Goal: Task Accomplishment & Management: Manage account settings

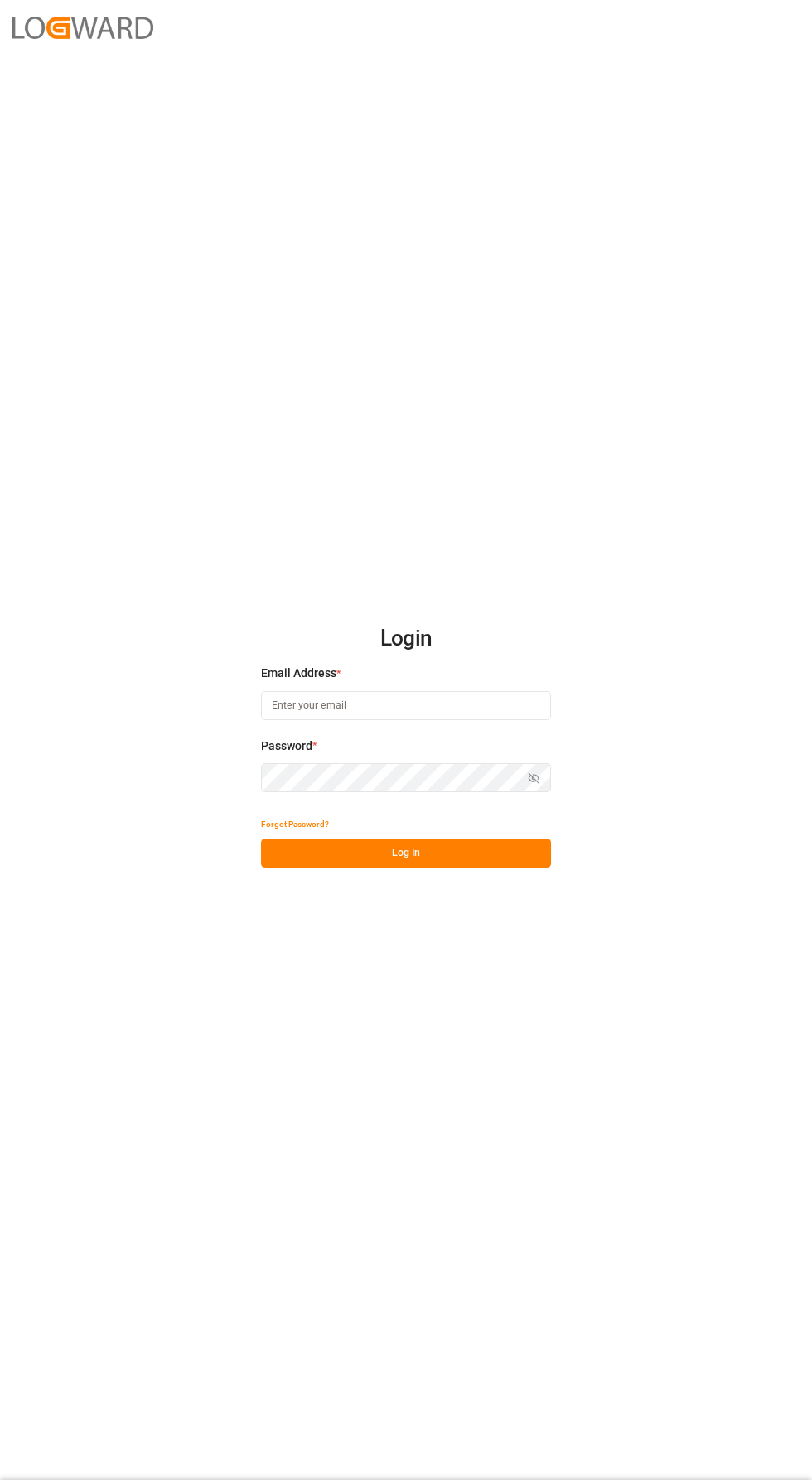
click at [469, 720] on input at bounding box center [406, 706] width 290 height 29
type input "[PERSON_NAME][EMAIL_ADDRESS][PERSON_NAME][DOMAIN_NAME]"
click at [424, 867] on button "Log In" at bounding box center [406, 854] width 290 height 29
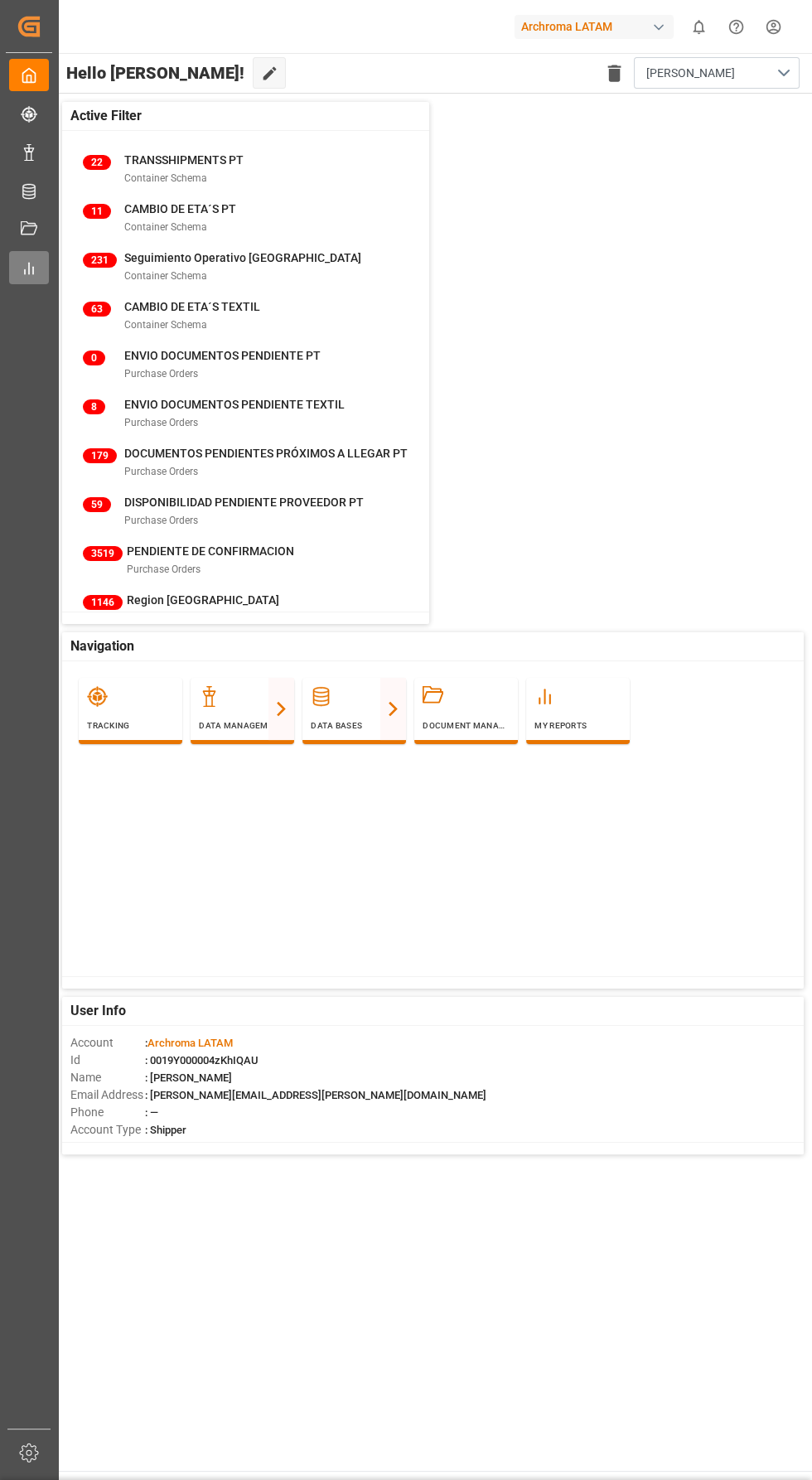
click at [33, 271] on line at bounding box center [33, 270] width 0 height 7
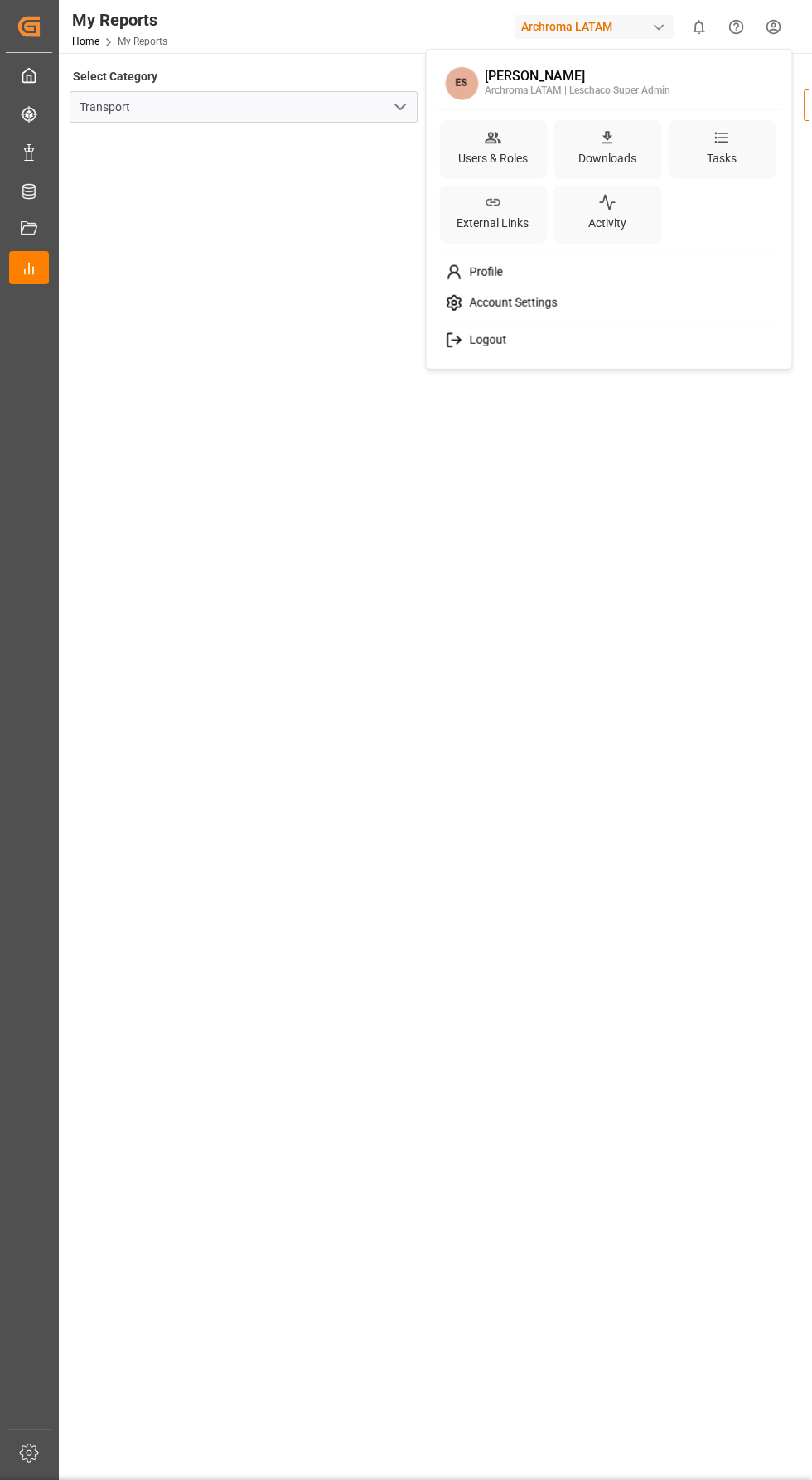
click at [773, 26] on html "Created by potrace 1.15, written by [PERSON_NAME] [DATE]-[DATE] Created by potr…" at bounding box center [406, 740] width 812 height 1480
click at [559, 351] on div "Logout" at bounding box center [609, 340] width 339 height 30
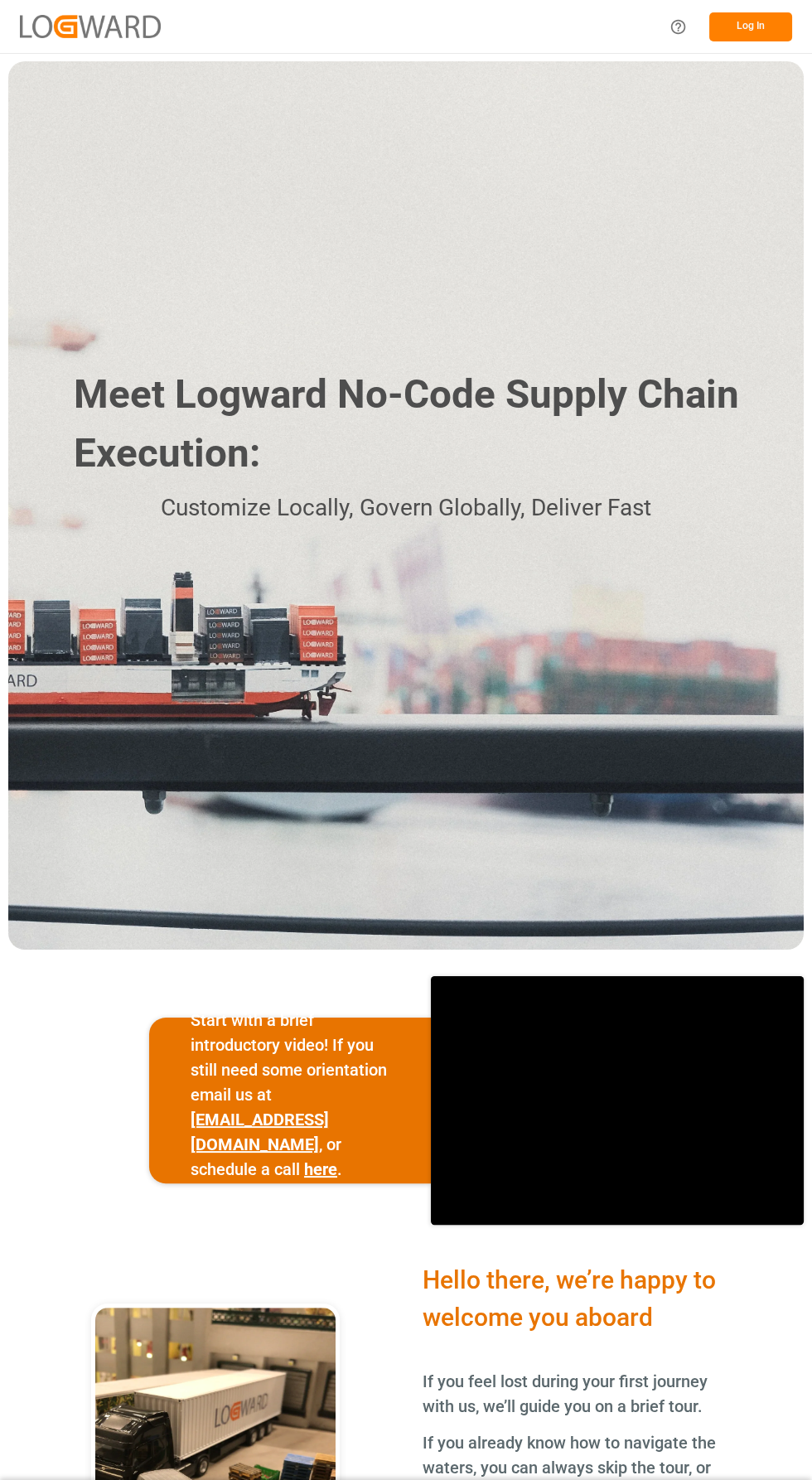
click at [752, 46] on div "Log In" at bounding box center [406, 26] width 812 height 53
click at [758, 47] on div "Log In" at bounding box center [406, 26] width 812 height 53
click at [761, 15] on button "Log In" at bounding box center [750, 27] width 83 height 29
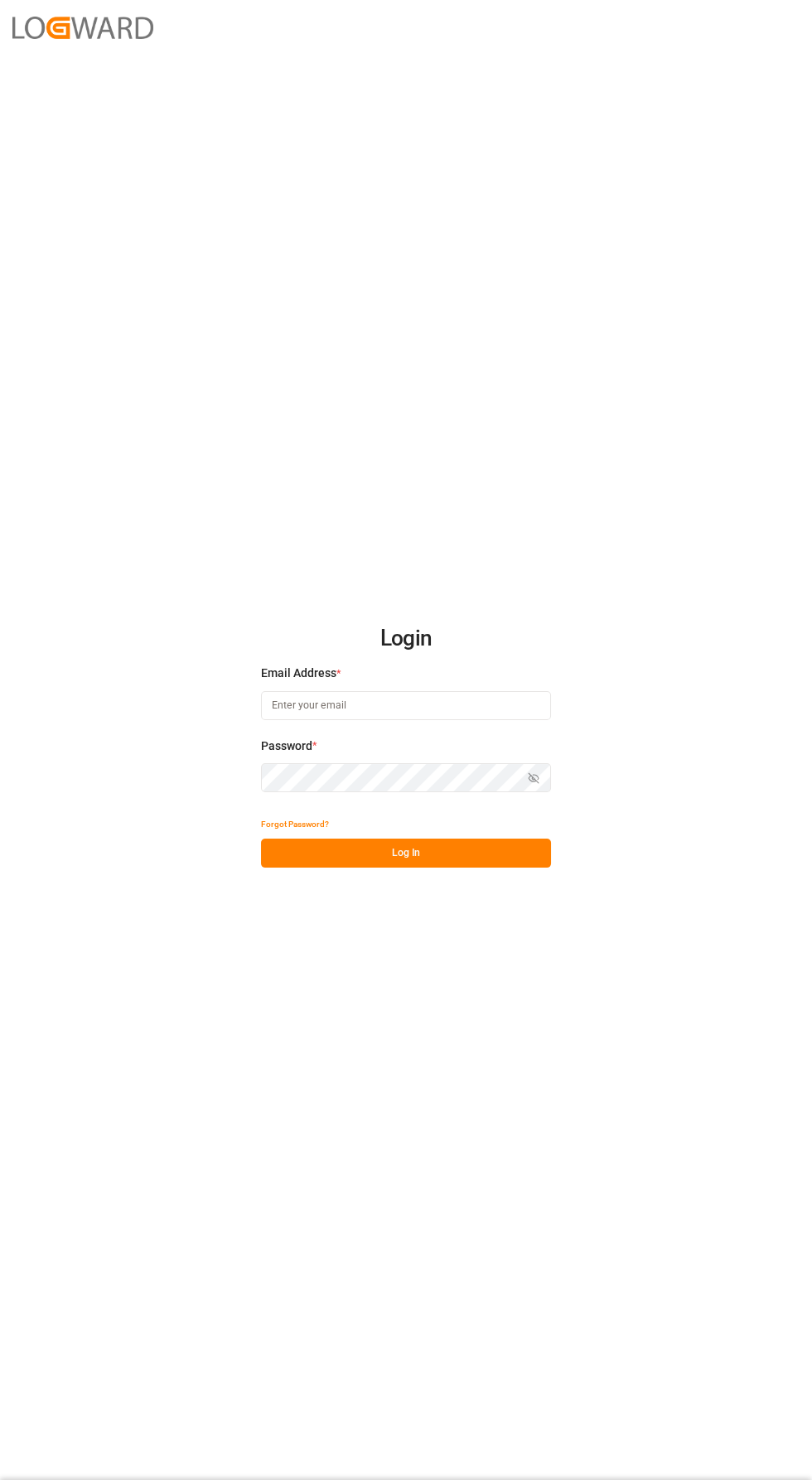
click at [470, 720] on input at bounding box center [406, 706] width 290 height 29
type input "elsie.sanchez@leschaco.com"
click at [543, 792] on button "Show password" at bounding box center [533, 778] width 35 height 29
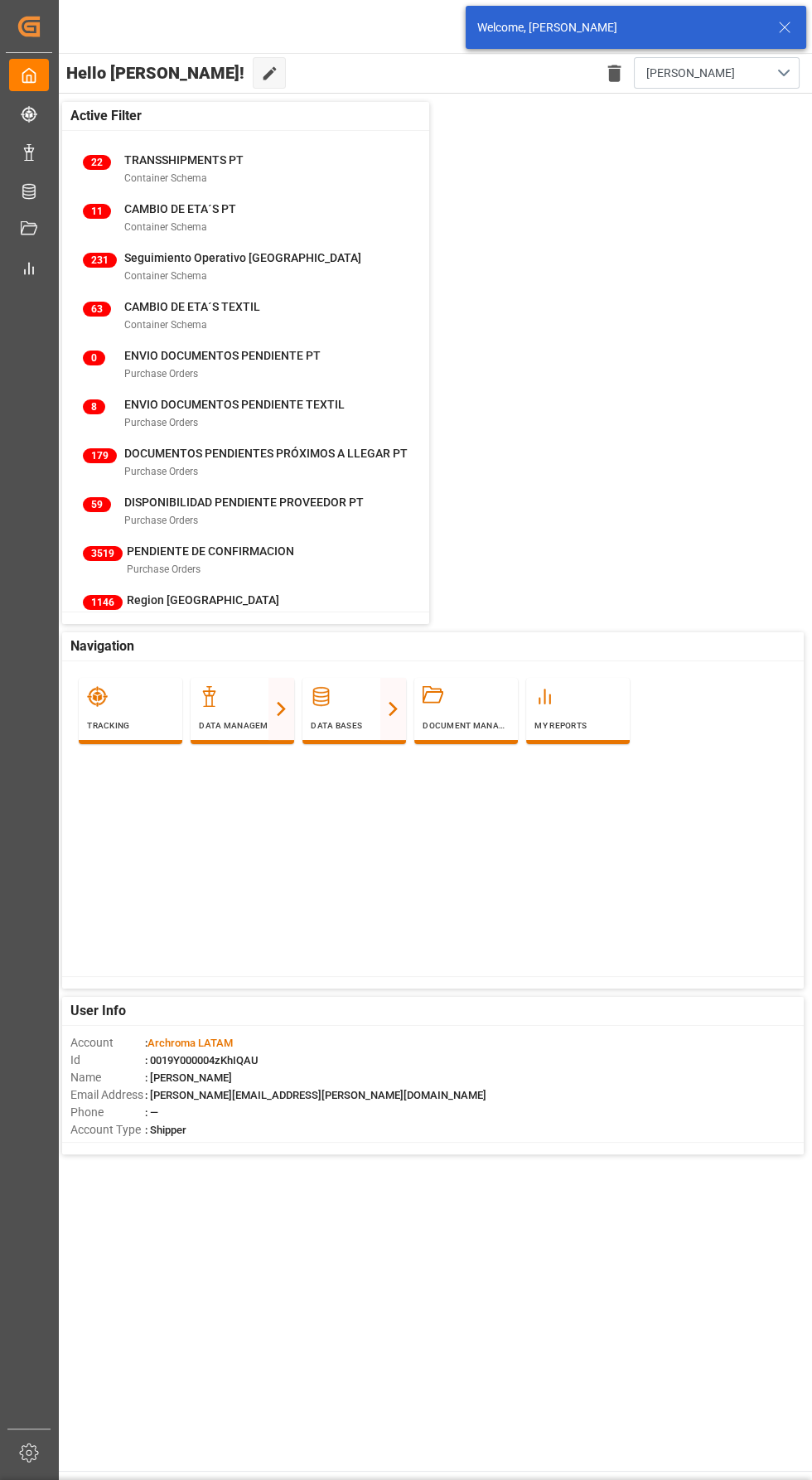
click at [779, 20] on icon at bounding box center [784, 27] width 20 height 20
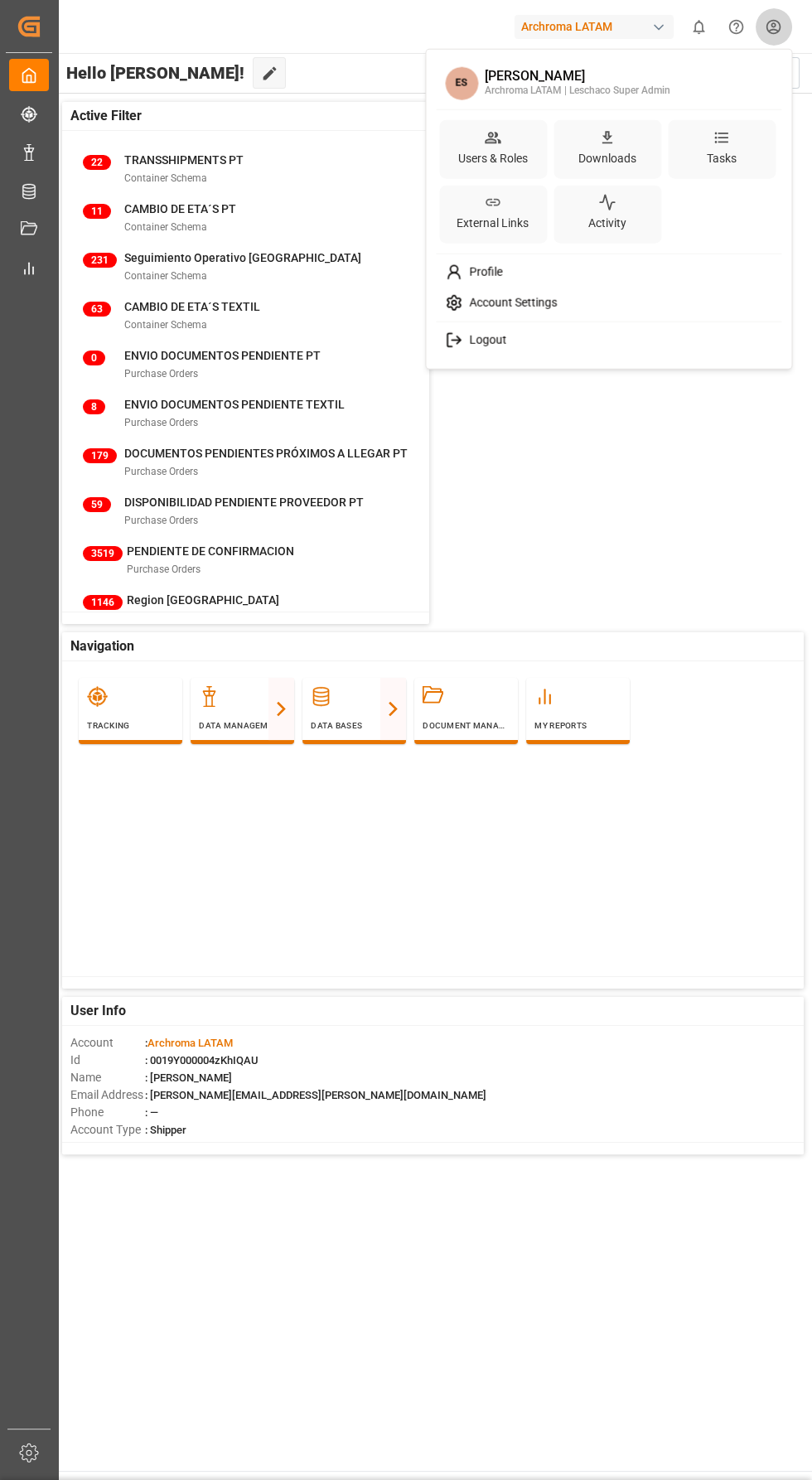
click at [773, 26] on html "Created by potrace 1.15, written by [PERSON_NAME] [DATE]-[DATE] Created by potr…" at bounding box center [406, 740] width 812 height 1480
click at [517, 150] on div "Users & Roles" at bounding box center [493, 158] width 76 height 24
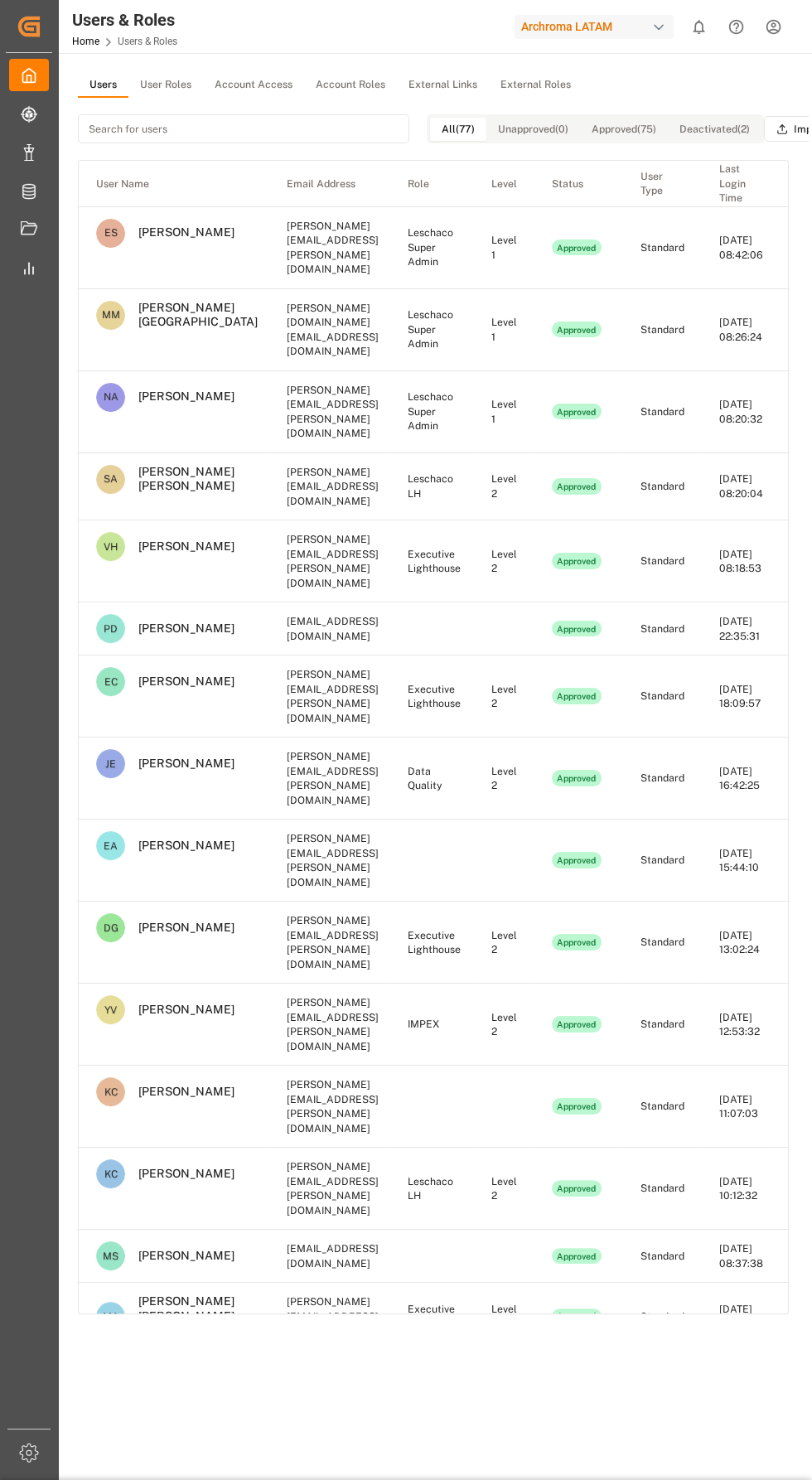
click at [172, 84] on button "User Roles" at bounding box center [165, 84] width 74 height 24
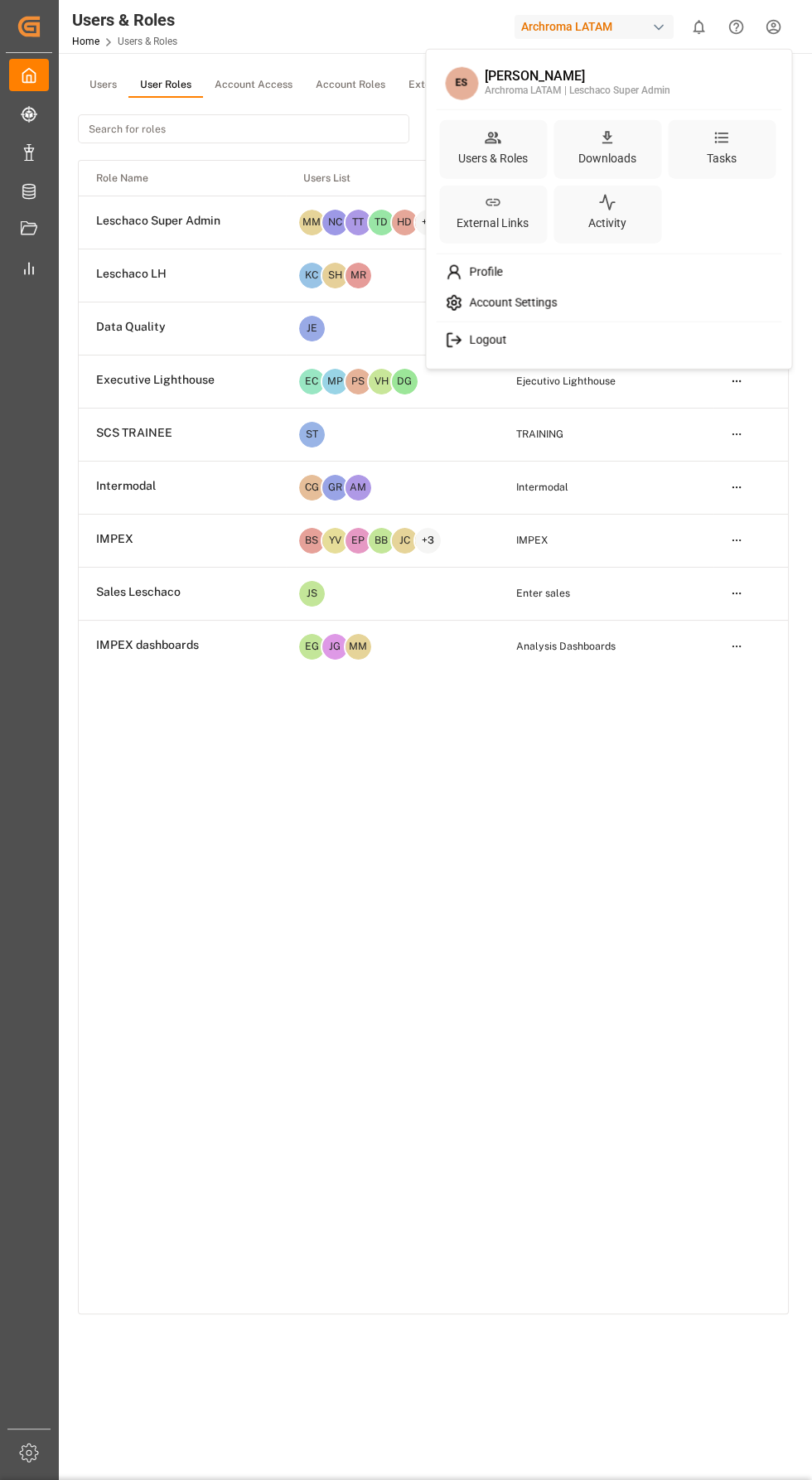
click at [760, 40] on html "Created by potrace 1.15, written by Peter Selinger 2001-2017 Created by potrace…" at bounding box center [406, 740] width 812 height 1480
click at [543, 996] on html "Created by potrace 1.15, written by Peter Selinger 2001-2017 Created by potrace…" at bounding box center [406, 740] width 812 height 1480
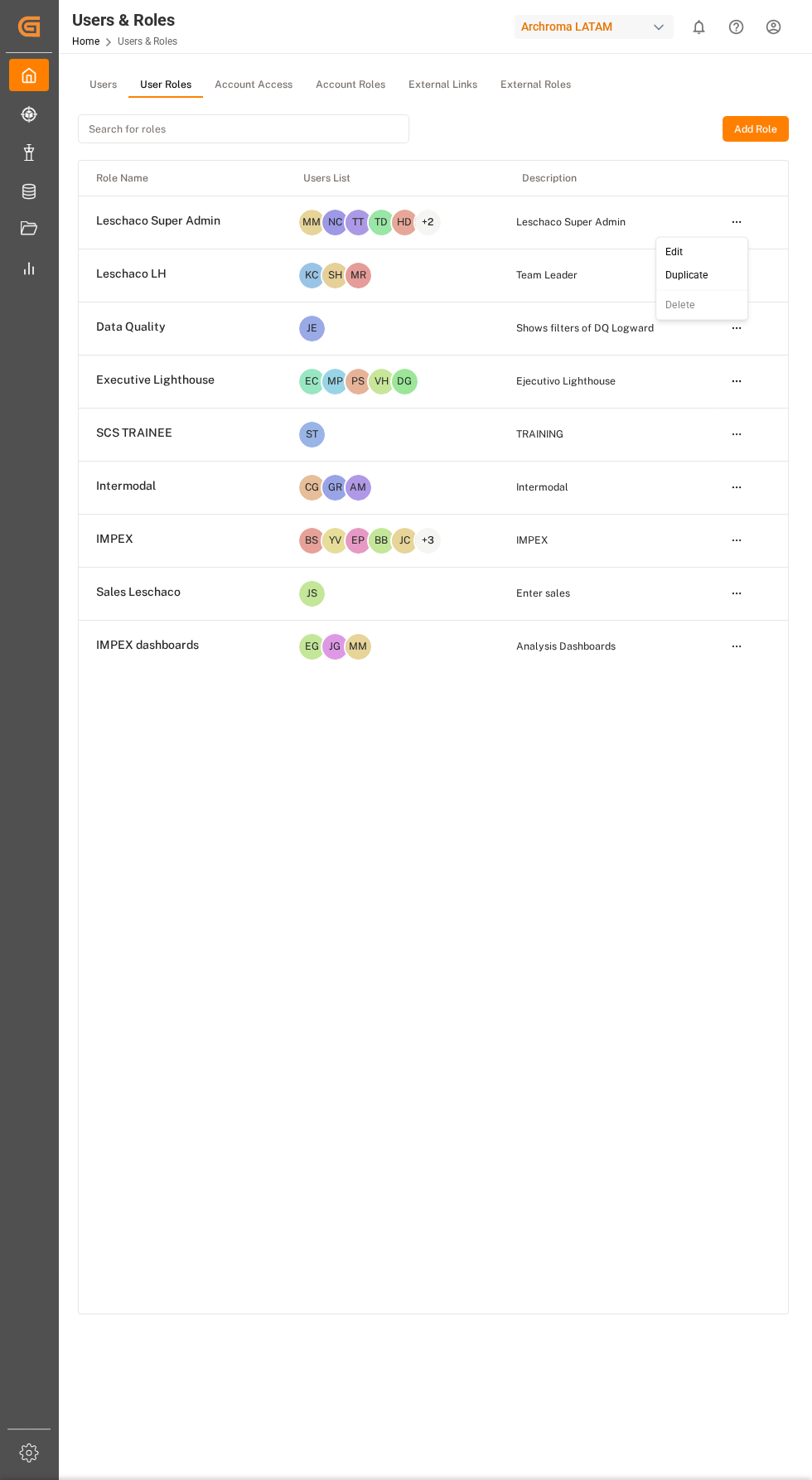
click at [737, 221] on html "Created by potrace 1.15, written by Peter Selinger 2001-2017 Created by potrace…" at bounding box center [406, 740] width 812 height 1480
click at [733, 254] on div "Edit" at bounding box center [701, 252] width 85 height 23
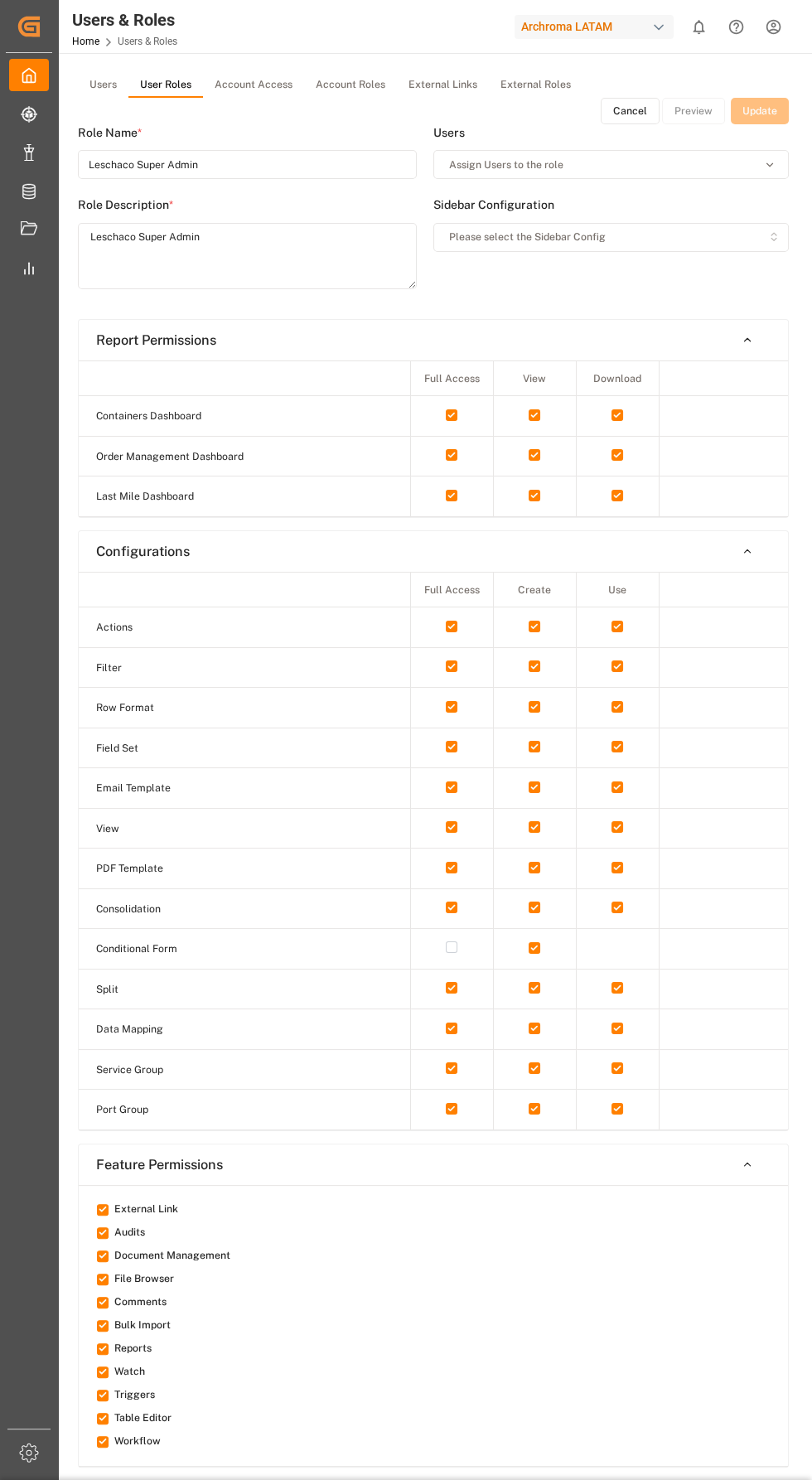
type input "Leschaco Super Admin"
type textarea "Leschaco Super Admin"
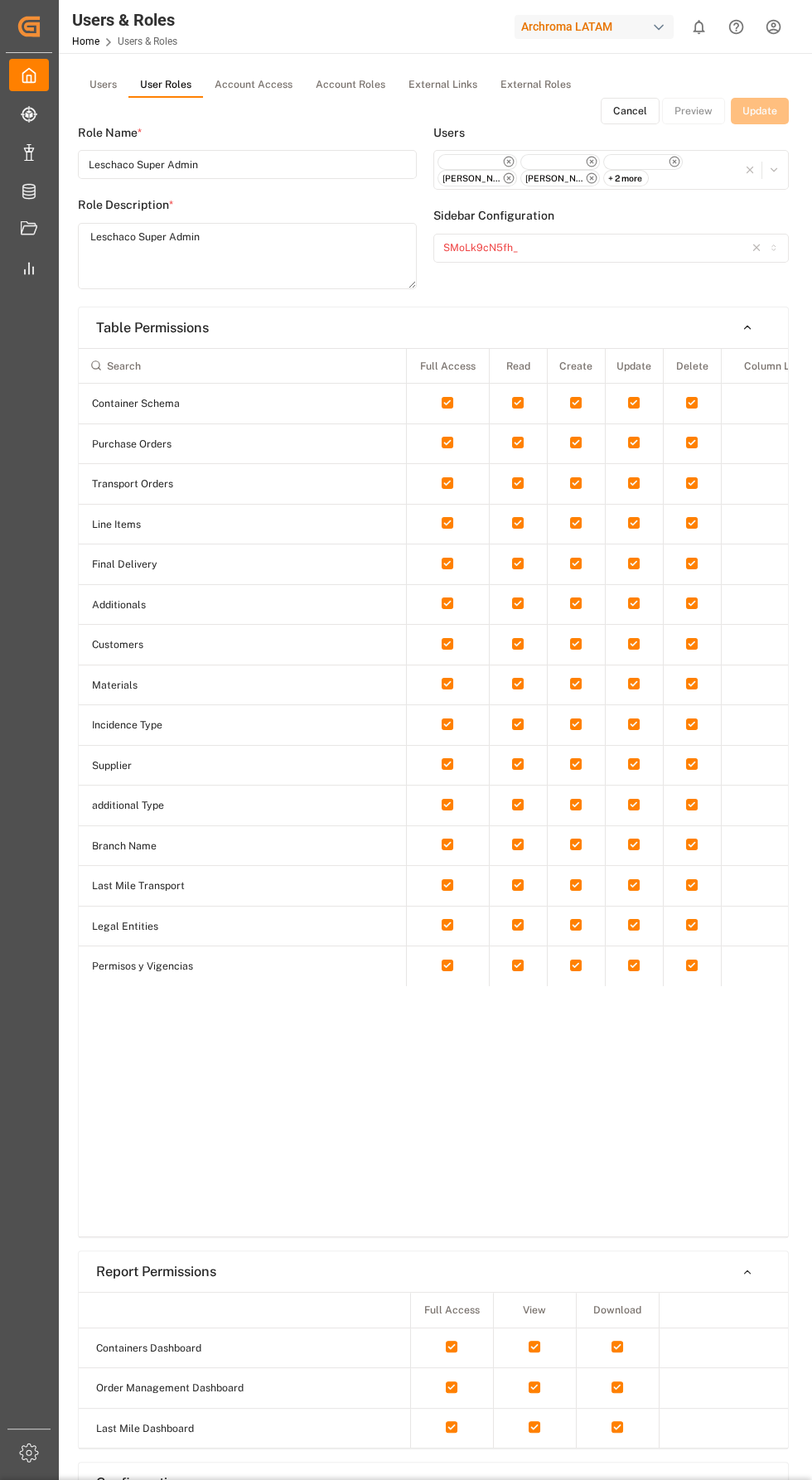
click at [631, 111] on button "Cancel" at bounding box center [630, 111] width 59 height 26
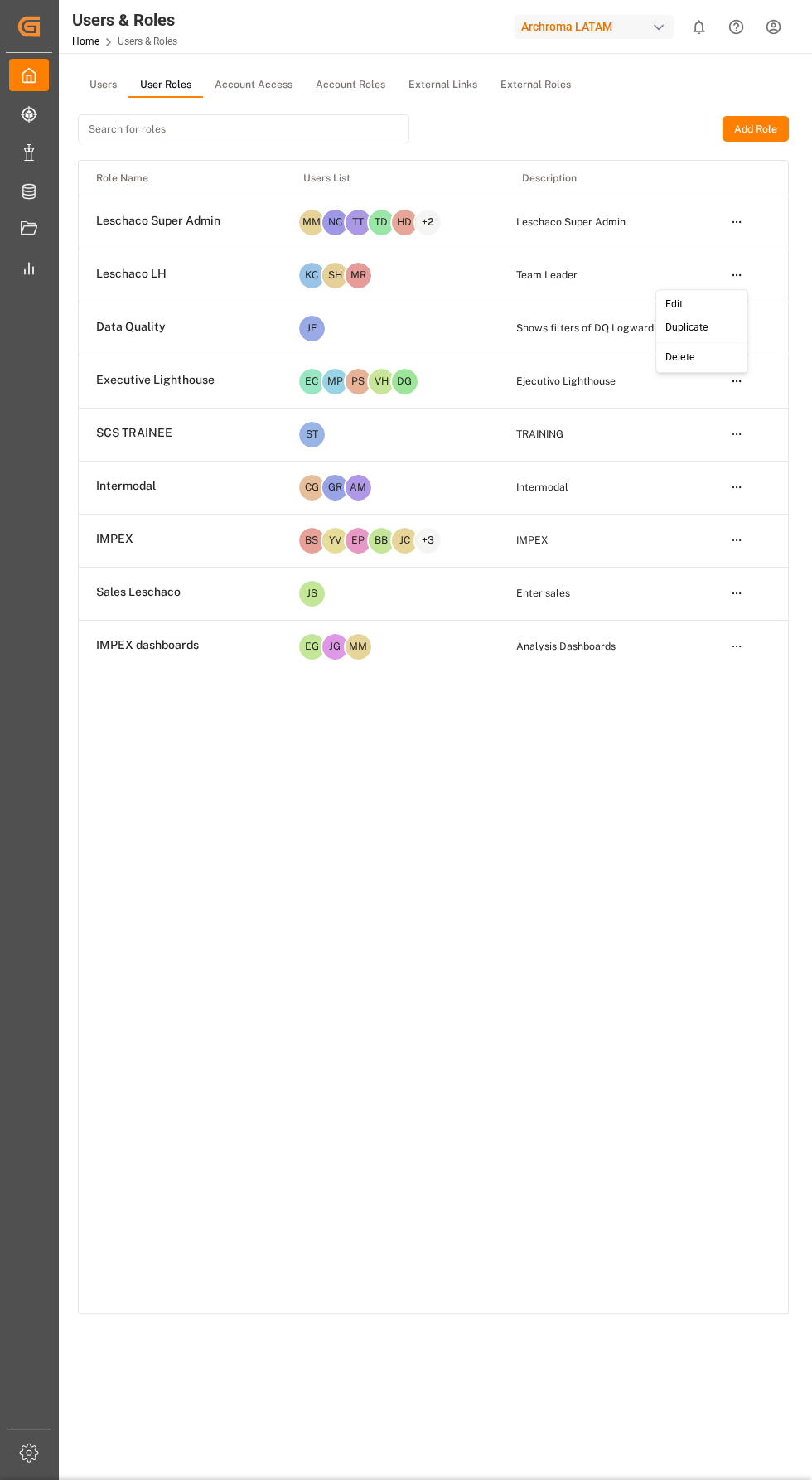
click at [737, 274] on html "Created by potrace 1.15, written by Peter Selinger 2001-2017 Created by potrace…" at bounding box center [406, 740] width 812 height 1480
click at [719, 310] on div "Edit" at bounding box center [701, 305] width 85 height 23
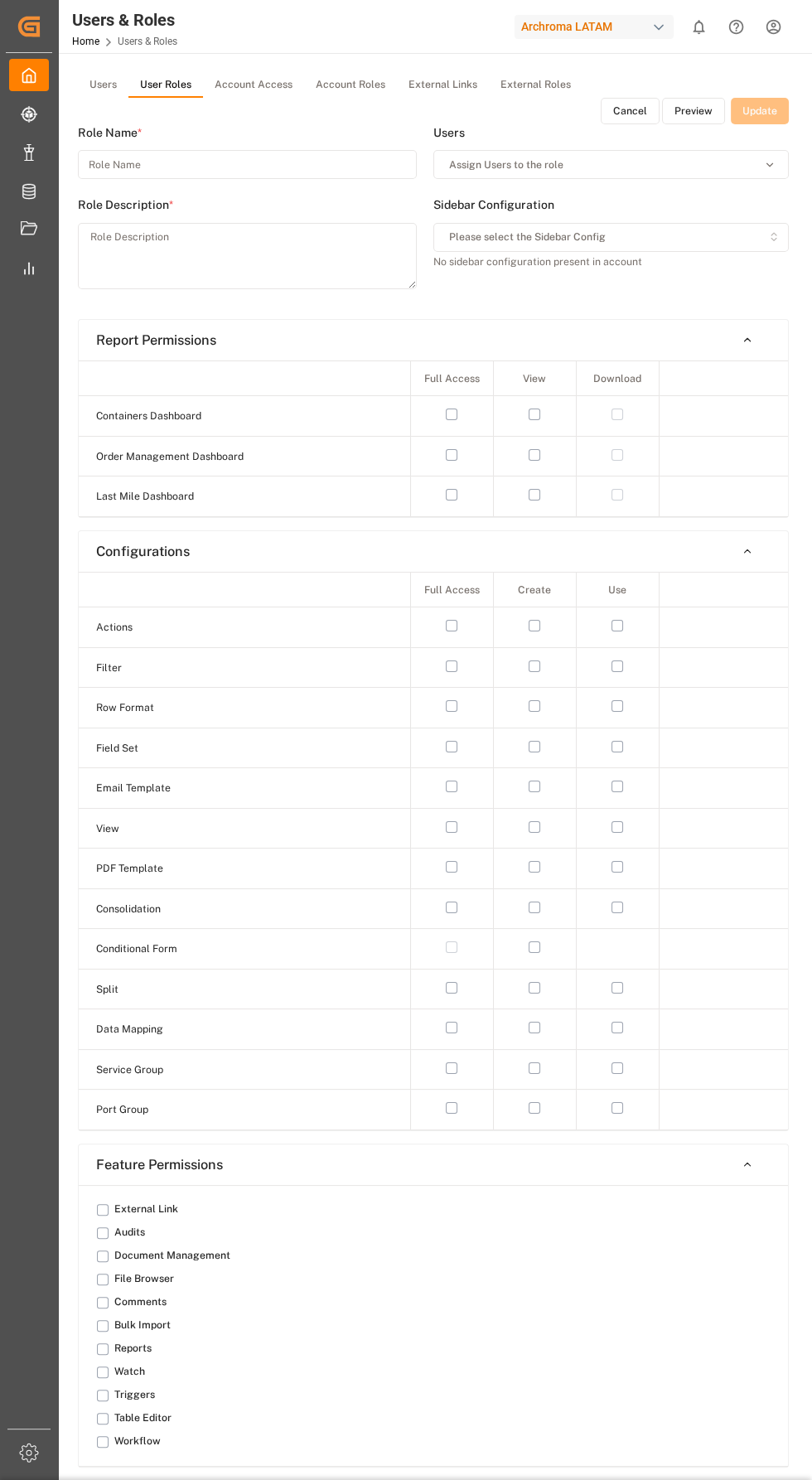
click at [641, 112] on button "Cancel" at bounding box center [630, 111] width 59 height 26
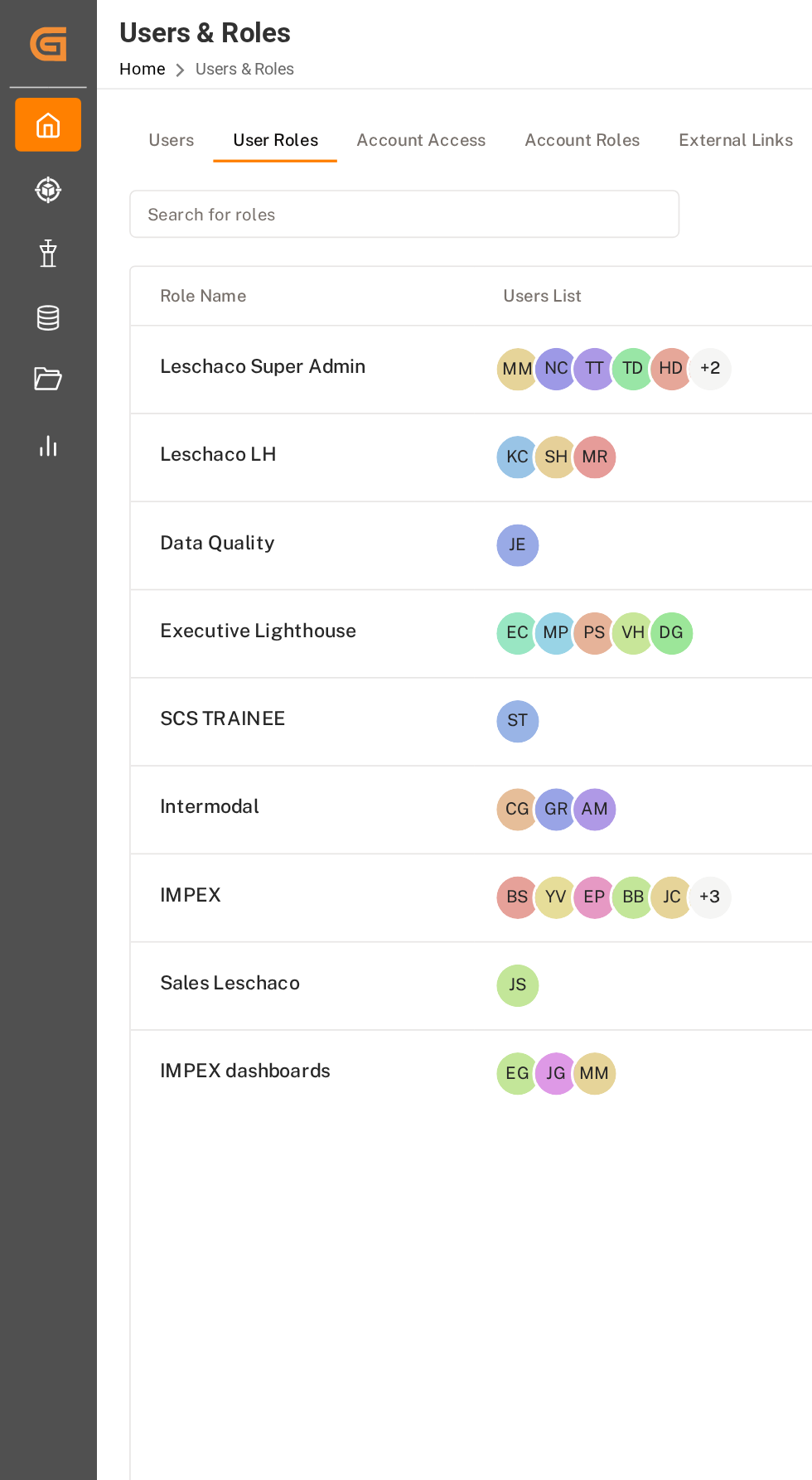
click at [429, 192] on html "Created by potrace 1.15, written by Peter Selinger 2001-2017 Created by potrace…" at bounding box center [406, 740] width 812 height 1480
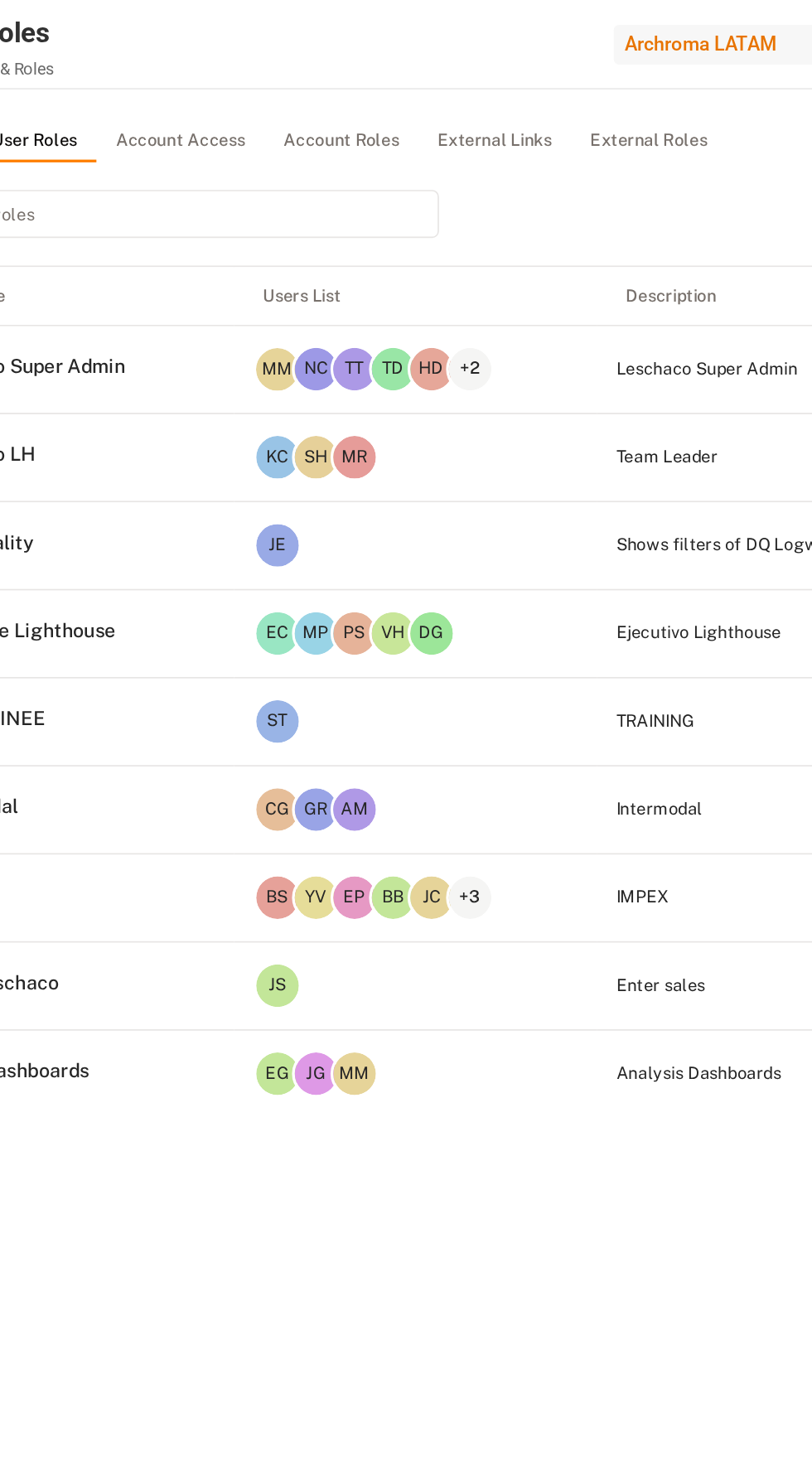
click at [592, 30] on div "Archroma LATAM" at bounding box center [594, 26] width 159 height 24
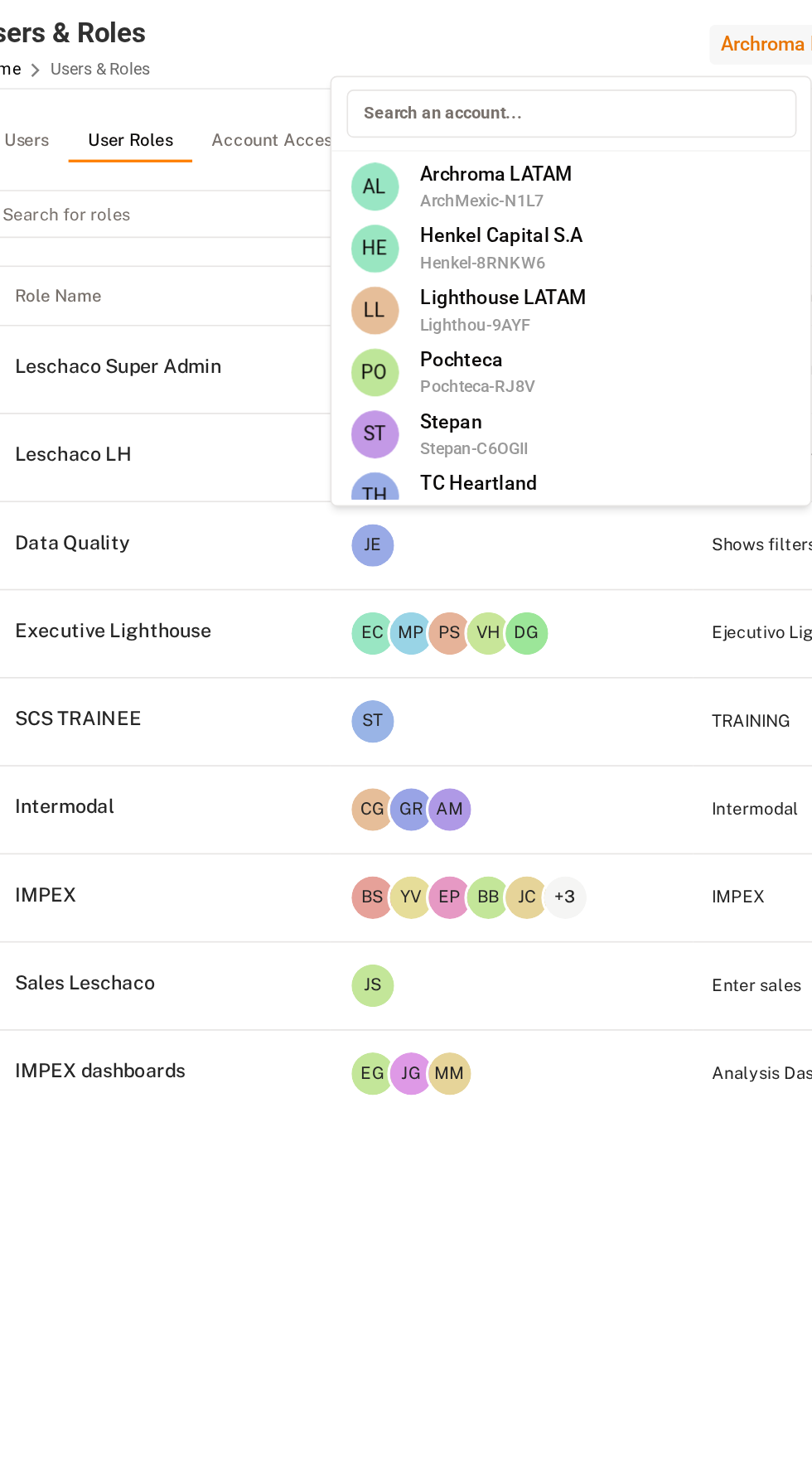
click at [433, 157] on span "Henkel-8RNKW6" at bounding box center [389, 158] width 98 height 15
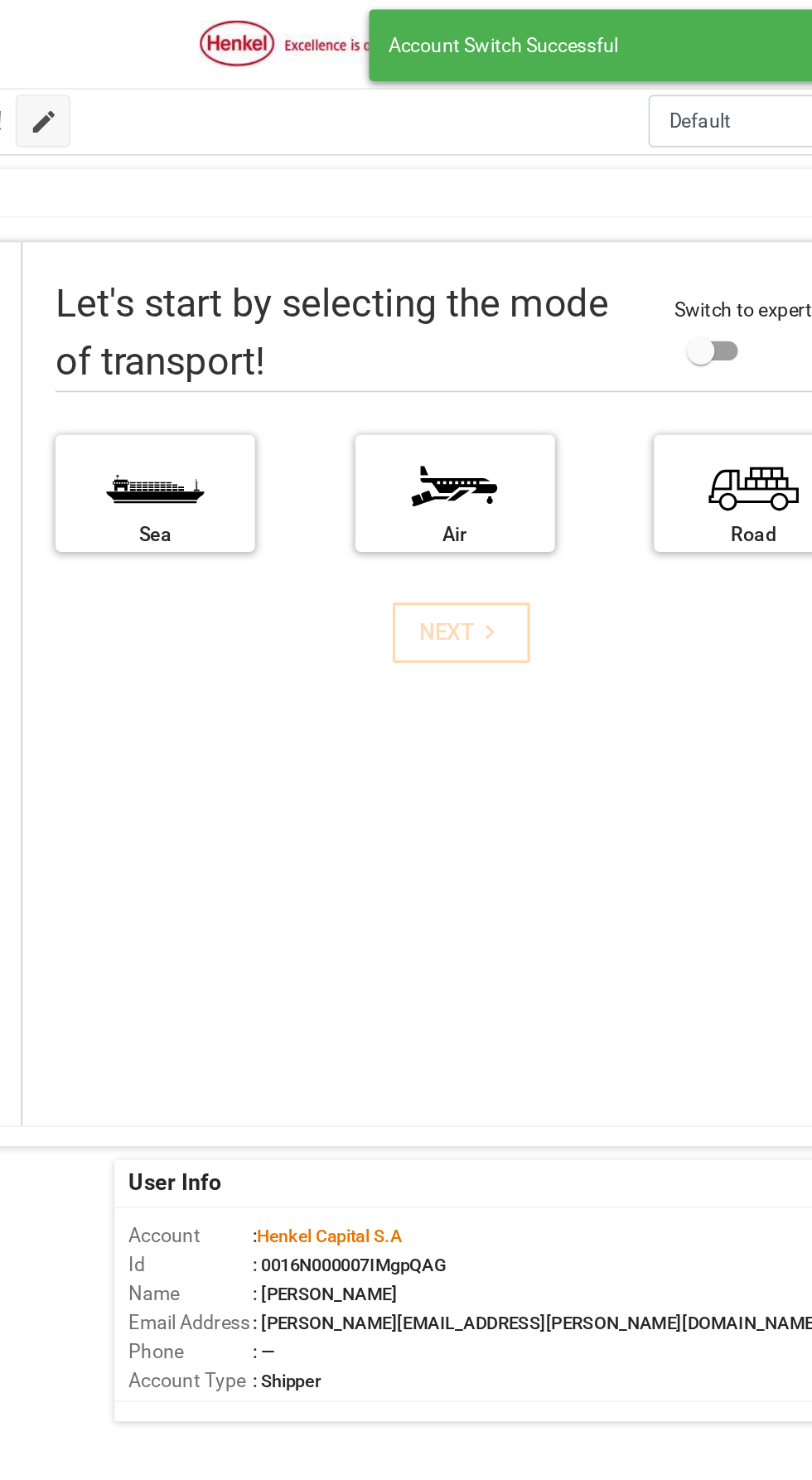
click at [419, 27] on img at bounding box center [433, 27] width 139 height 29
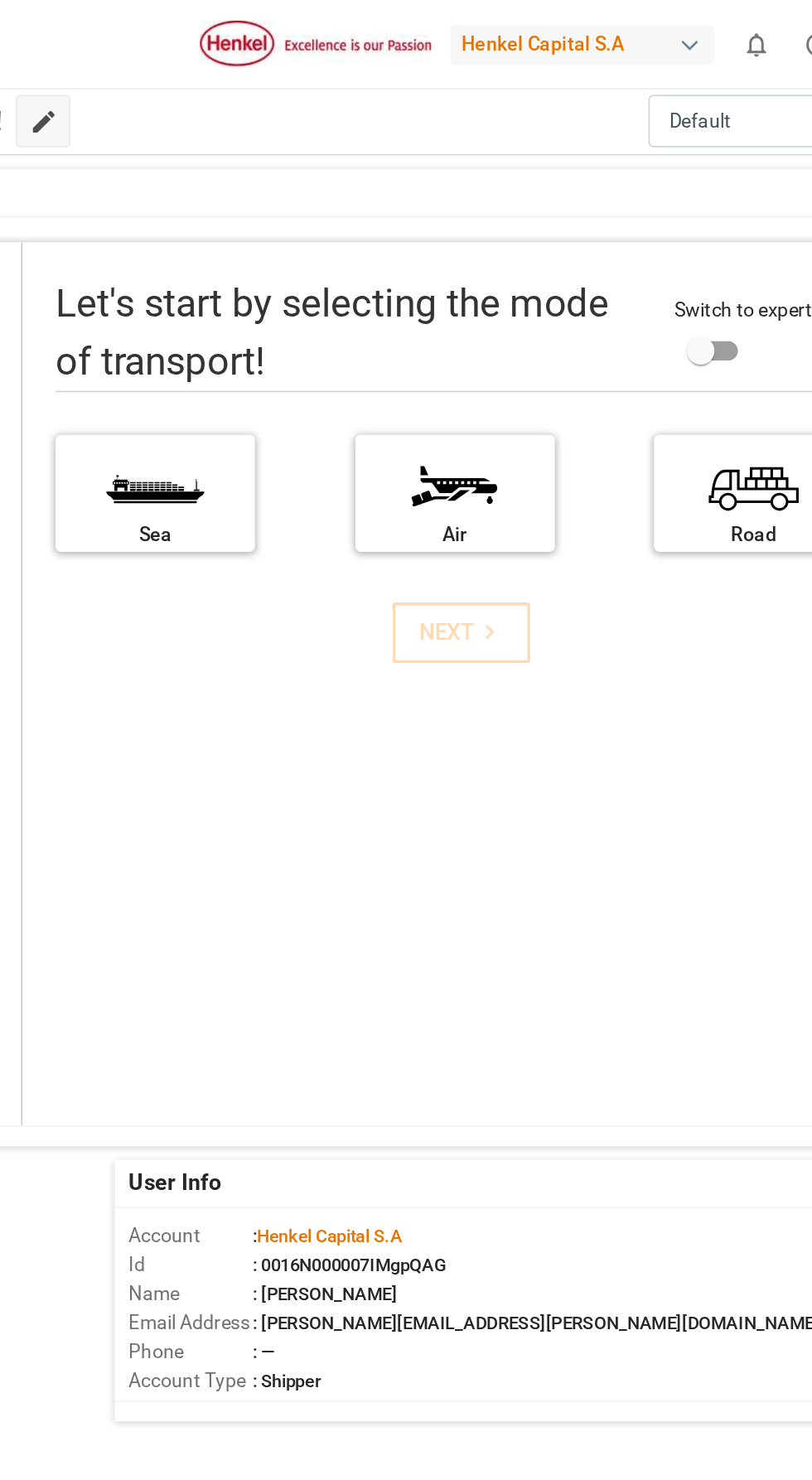
click at [609, 31] on div "Henkel Capital S.A" at bounding box center [594, 26] width 159 height 24
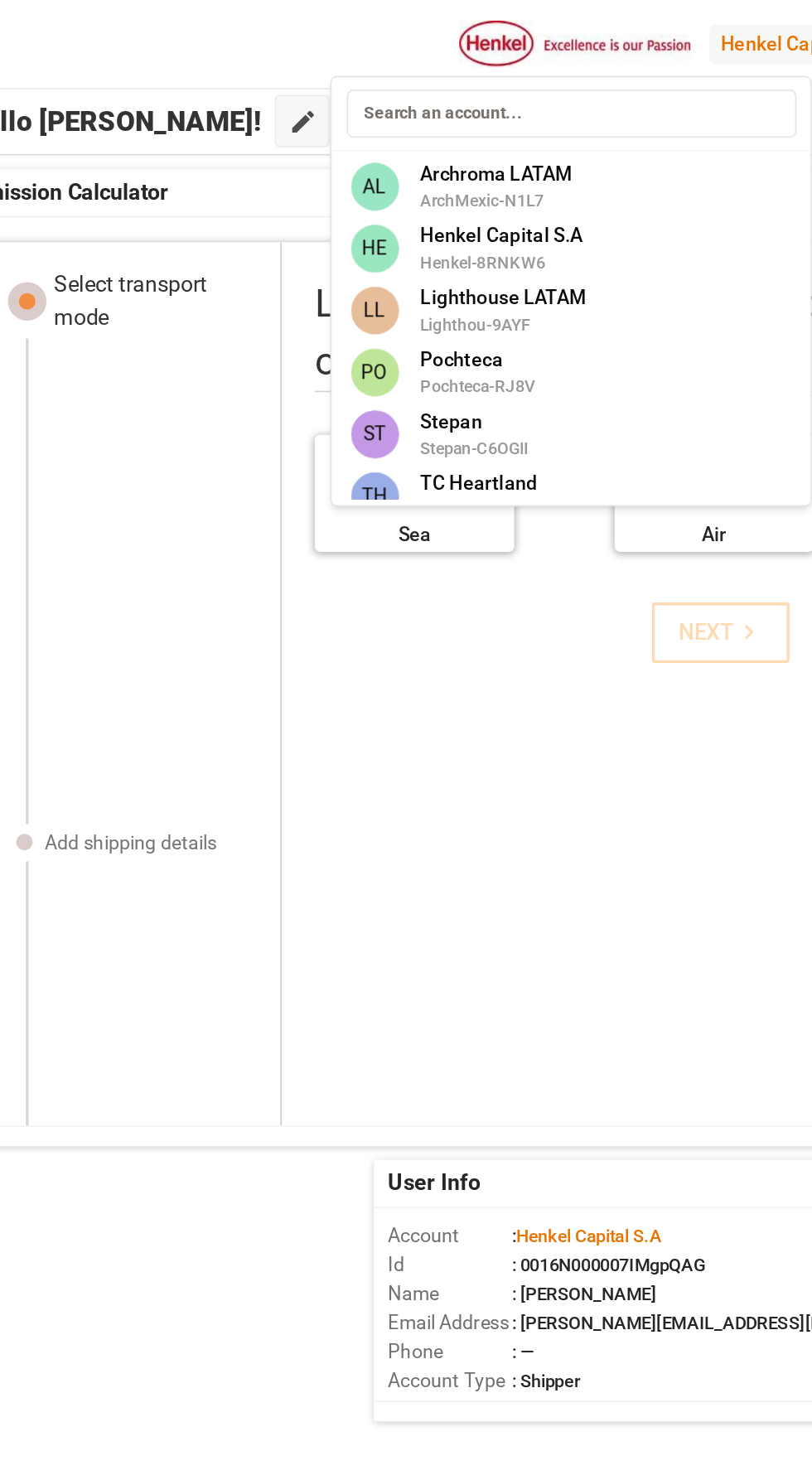
click at [455, 124] on div "AL Archroma LATAM ArchMexic-N1L7" at bounding box center [430, 113] width 283 height 37
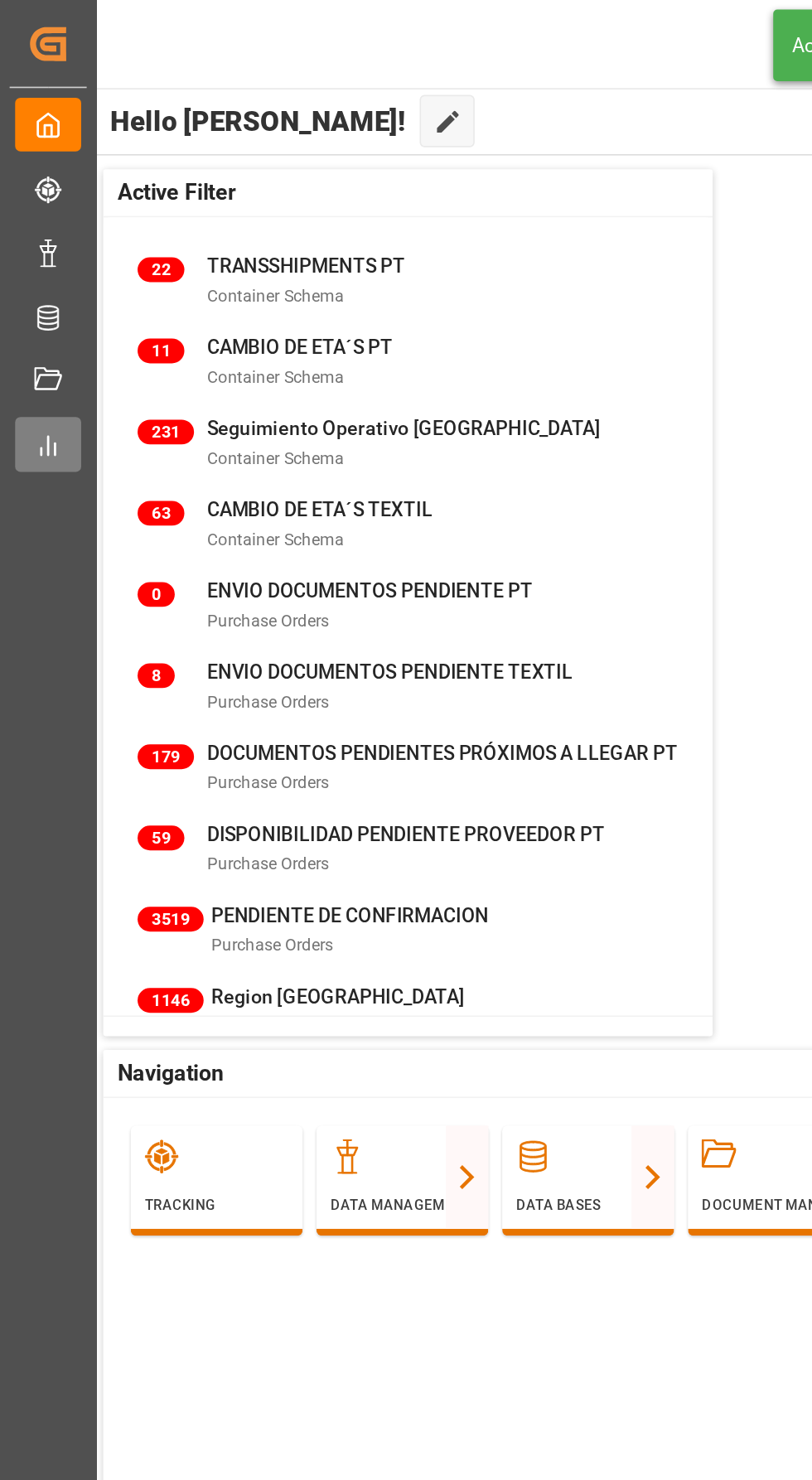
click at [33, 271] on line at bounding box center [33, 270] width 0 height 7
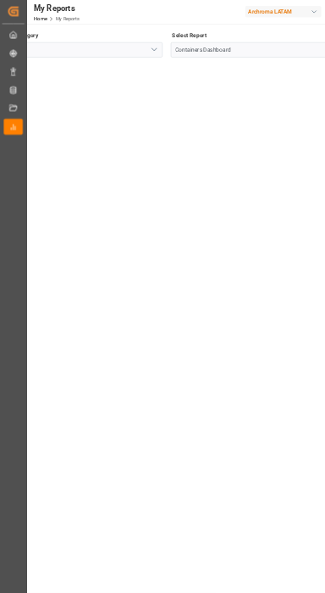
scroll to position [0, 125]
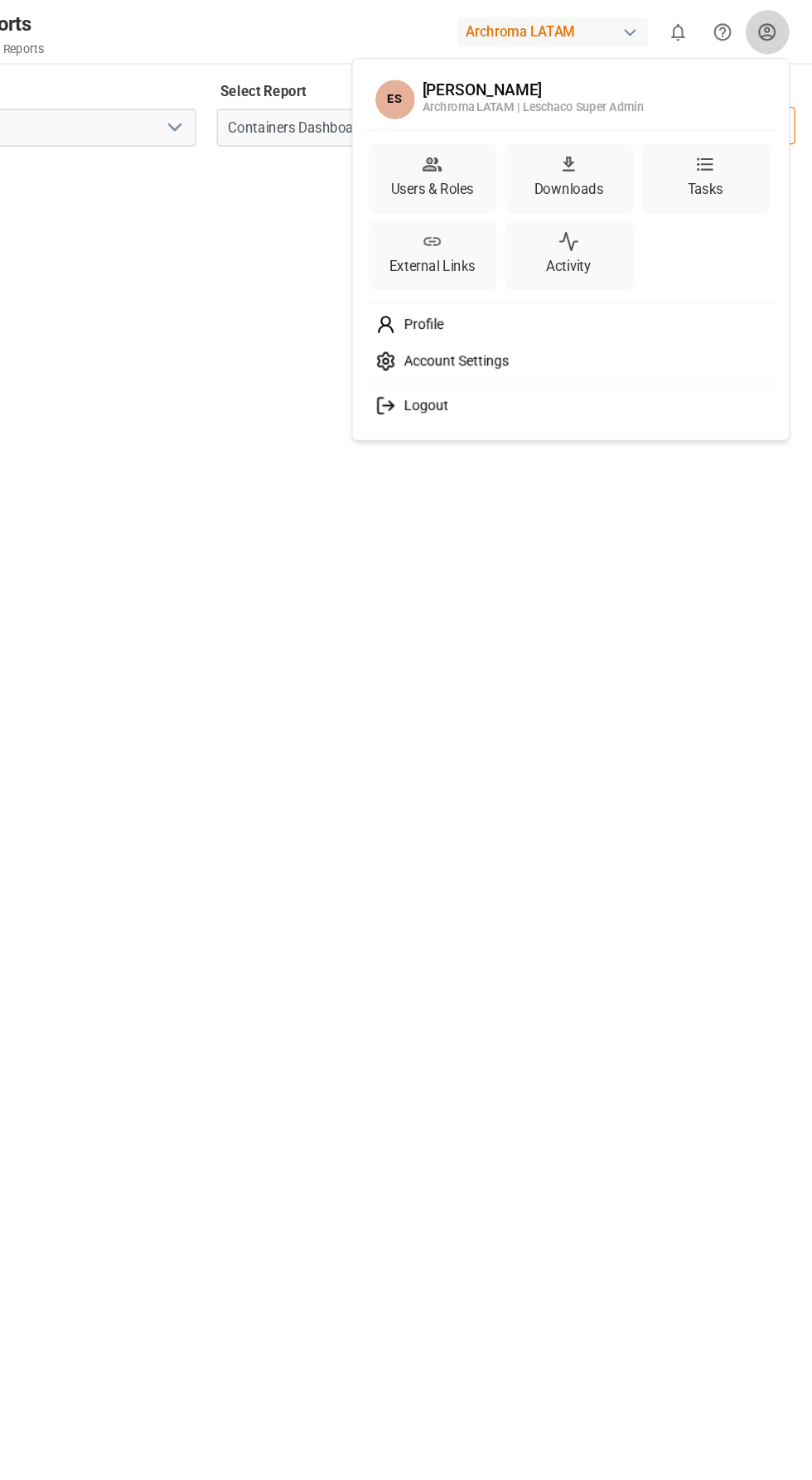
click at [771, 18] on html "Created by potrace 1.15, written by Peter Selinger 2001-2017 Created by potrace…" at bounding box center [406, 740] width 812 height 1480
click at [504, 156] on div "Users & Roles" at bounding box center [493, 158] width 76 height 24
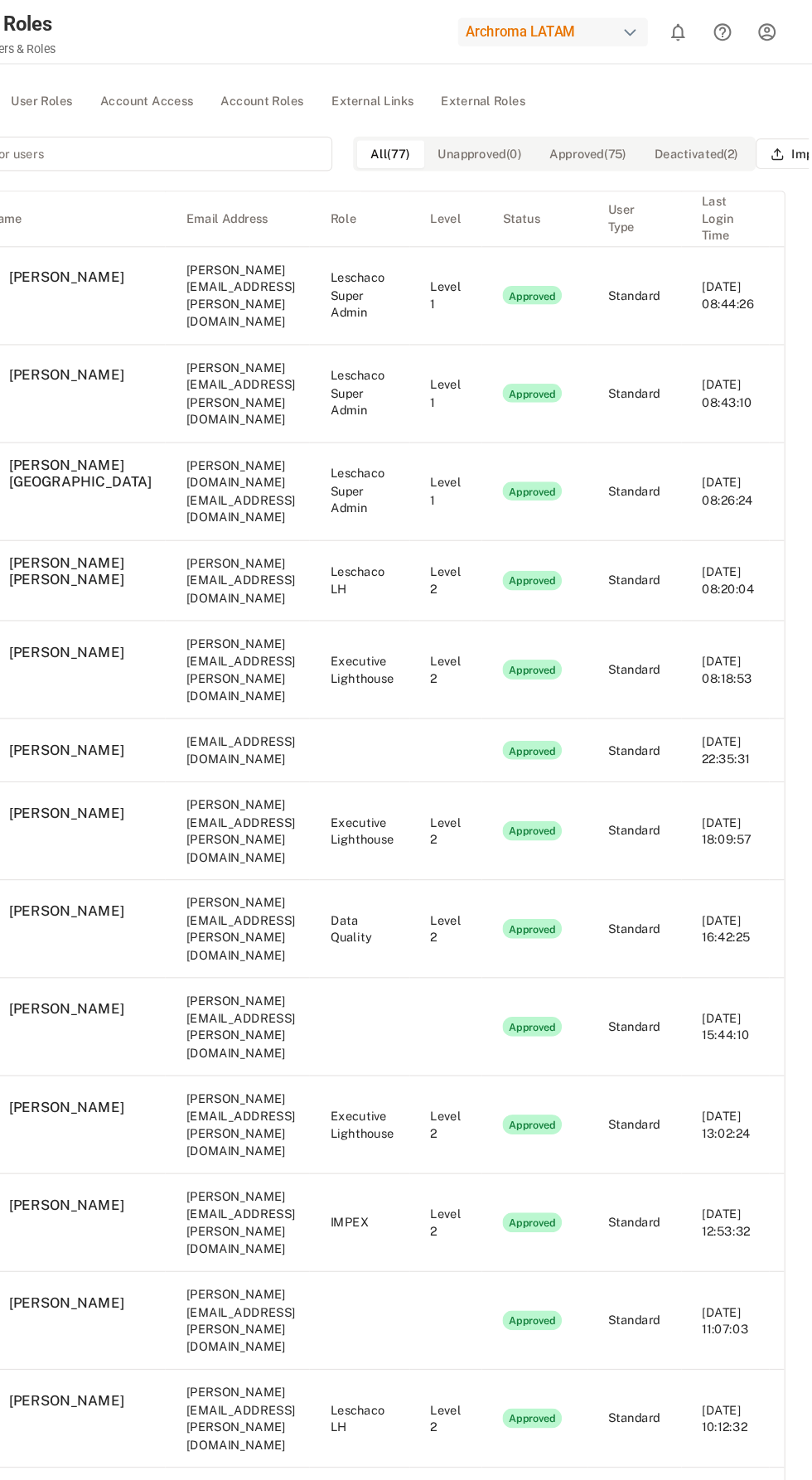
click at [188, 88] on button "User Roles" at bounding box center [165, 84] width 74 height 24
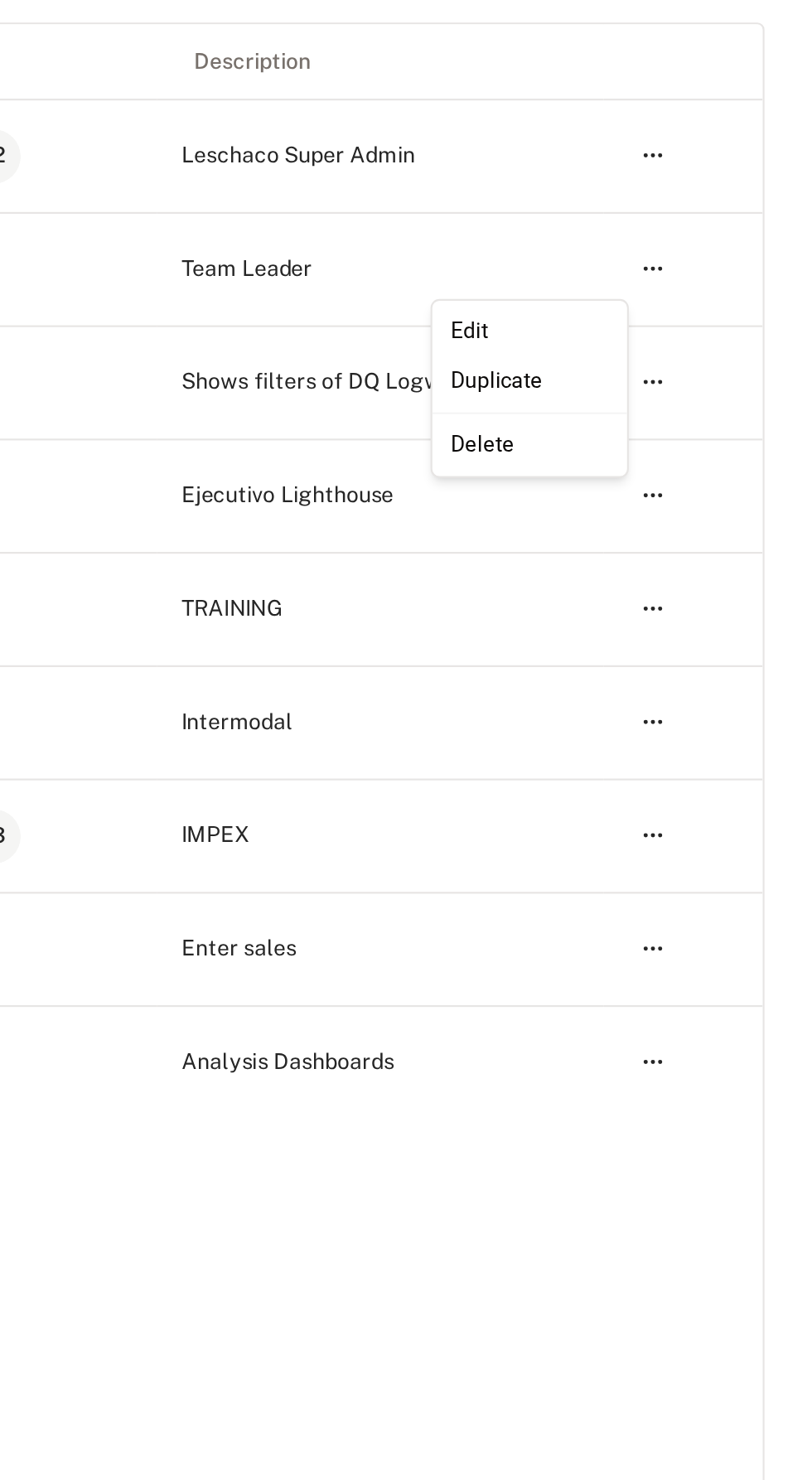
click at [308, 116] on html "Created by potrace 1.15, written by Peter Selinger 2001-2017 Created by potrace…" at bounding box center [406, 740] width 812 height 1480
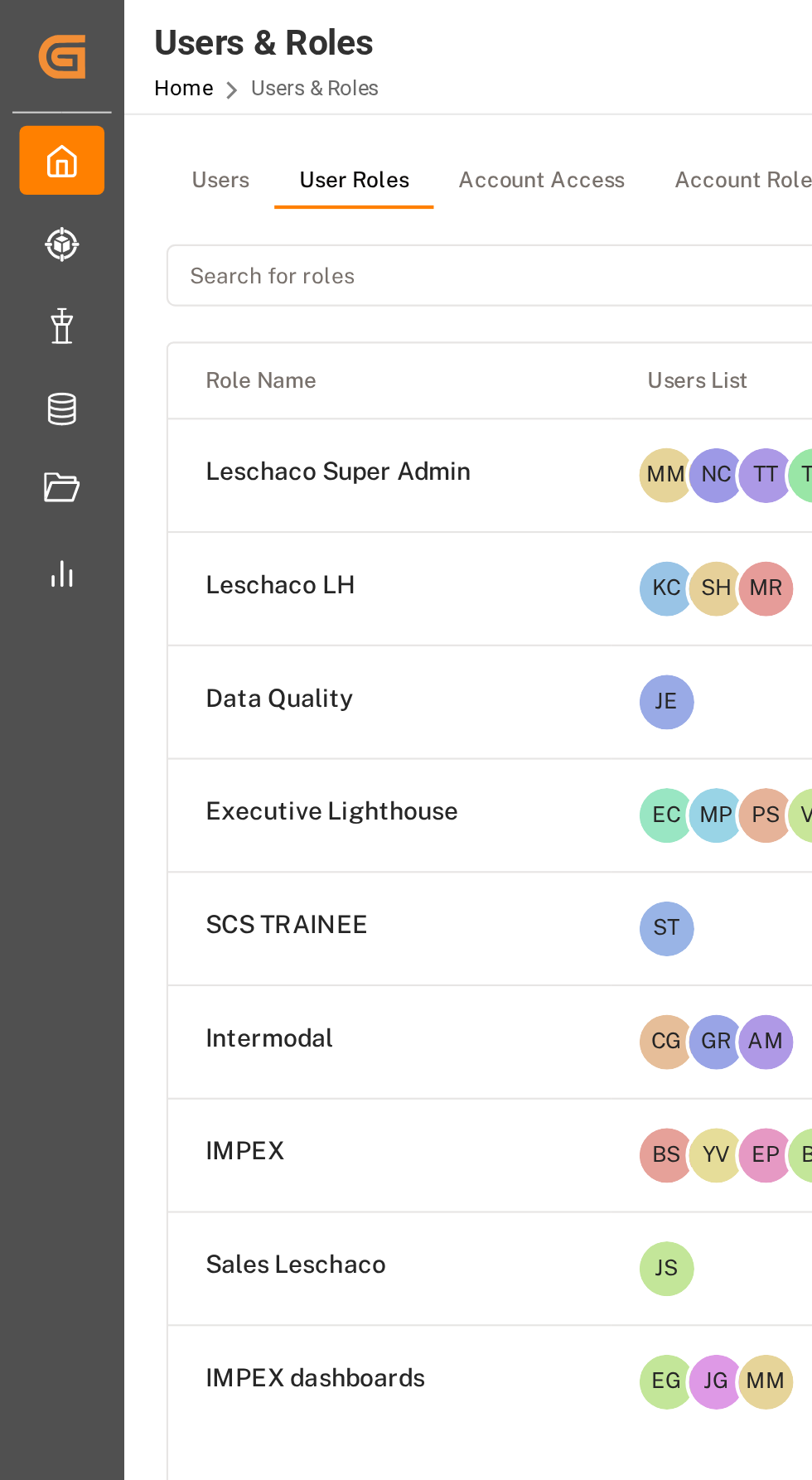
click at [106, 267] on html "Created by potrace 1.15, written by Peter Selinger 2001-2017 Created by potrace…" at bounding box center [406, 740] width 812 height 1480
click at [321, 275] on html "Created by potrace 1.15, written by Peter Selinger 2001-2017 Created by potrace…" at bounding box center [406, 740] width 812 height 1480
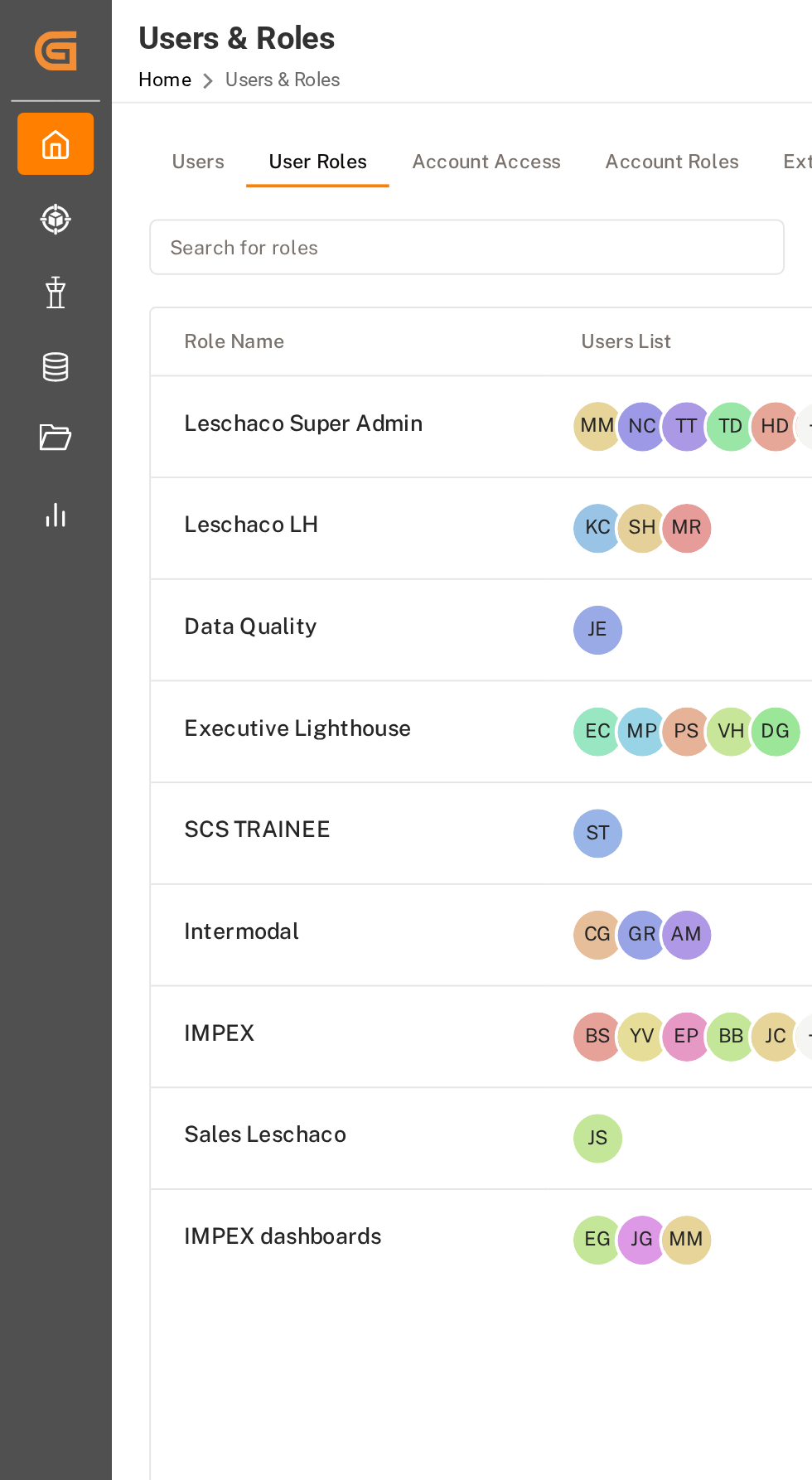
scroll to position [1, 0]
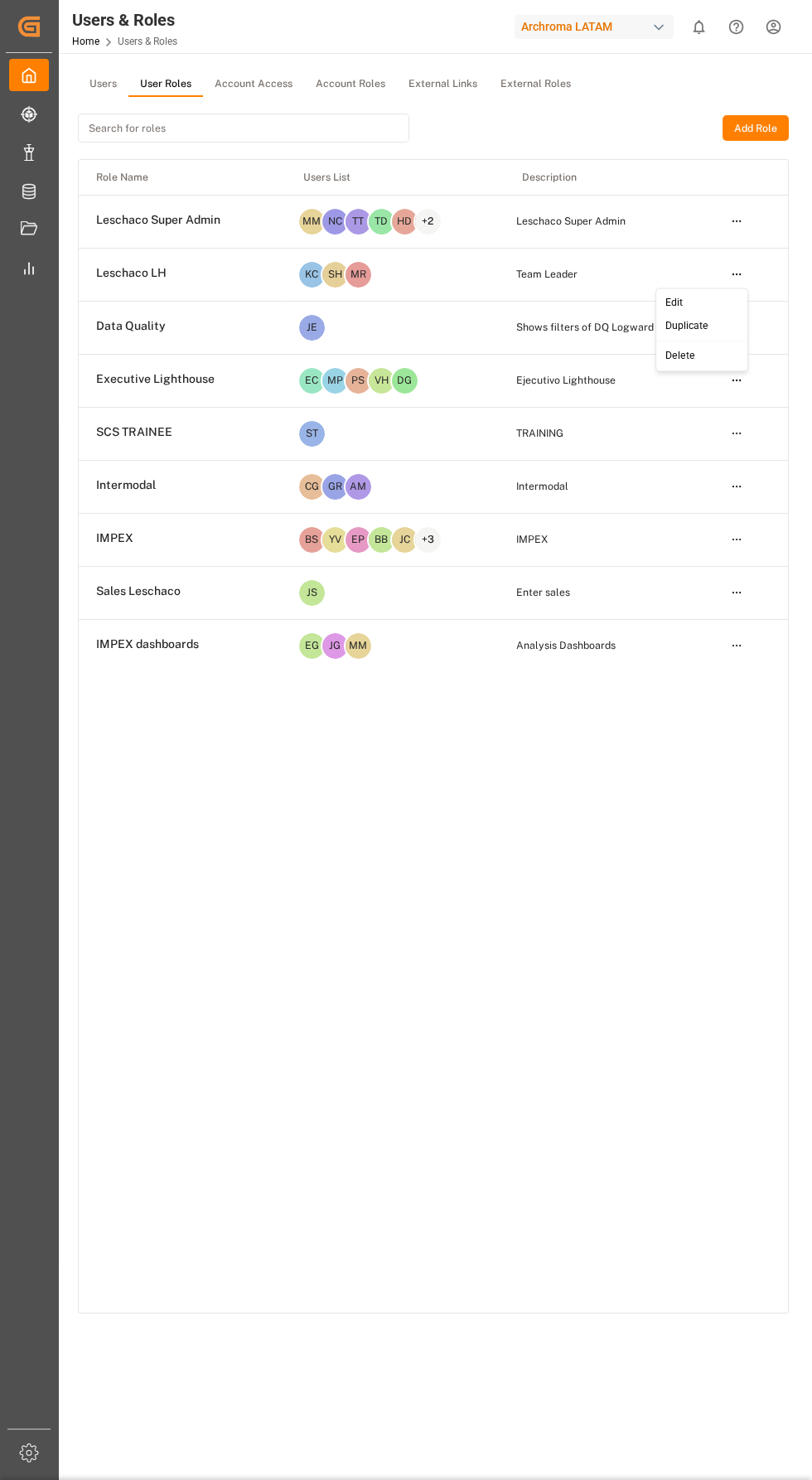
click at [737, 272] on html "Created by potrace 1.15, written by [PERSON_NAME] [DATE]-[DATE] Created by potr…" at bounding box center [406, 740] width 812 height 1480
click at [734, 300] on div "Edit" at bounding box center [701, 303] width 85 height 23
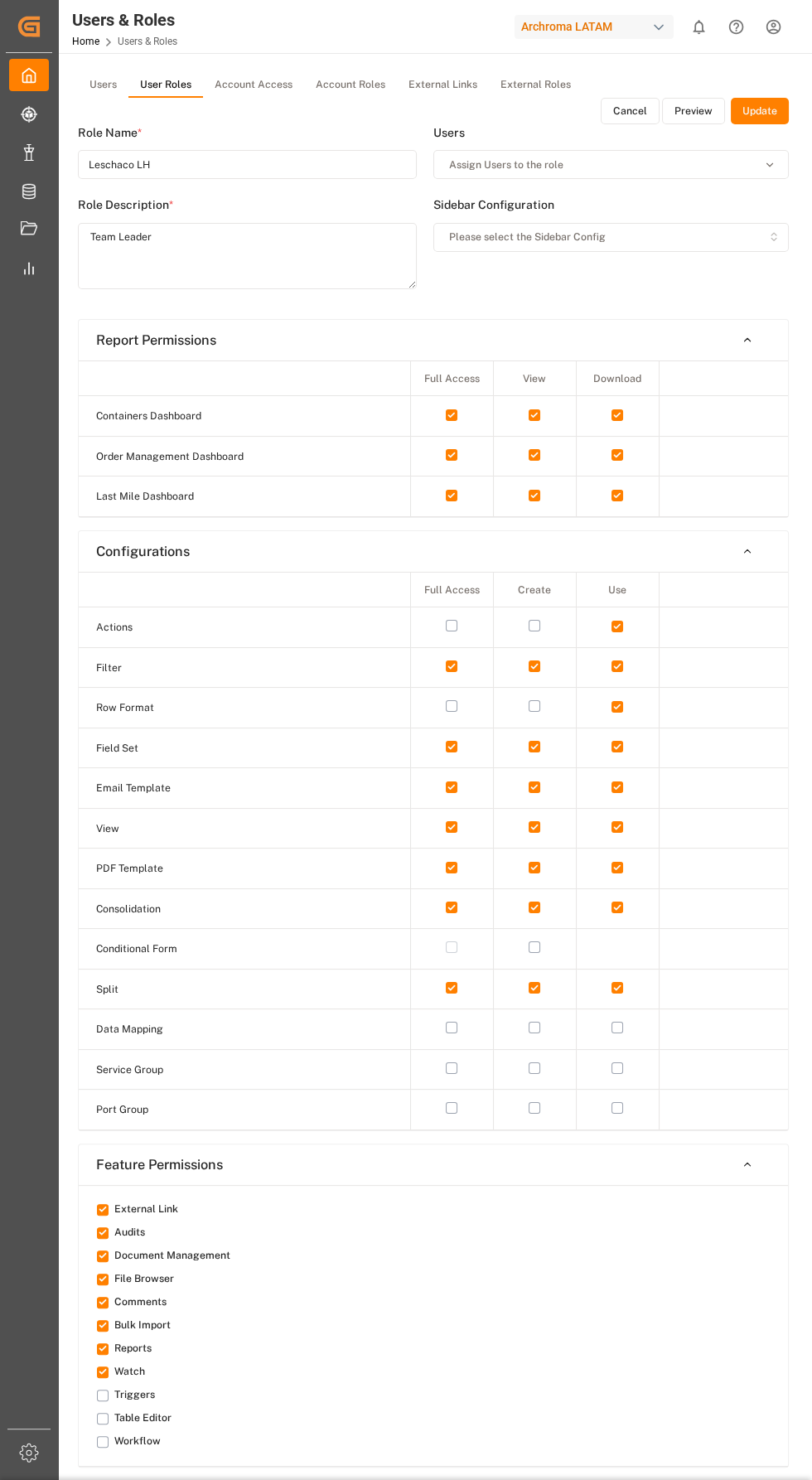
type input "Leschaco LH"
type textarea "Team Leader"
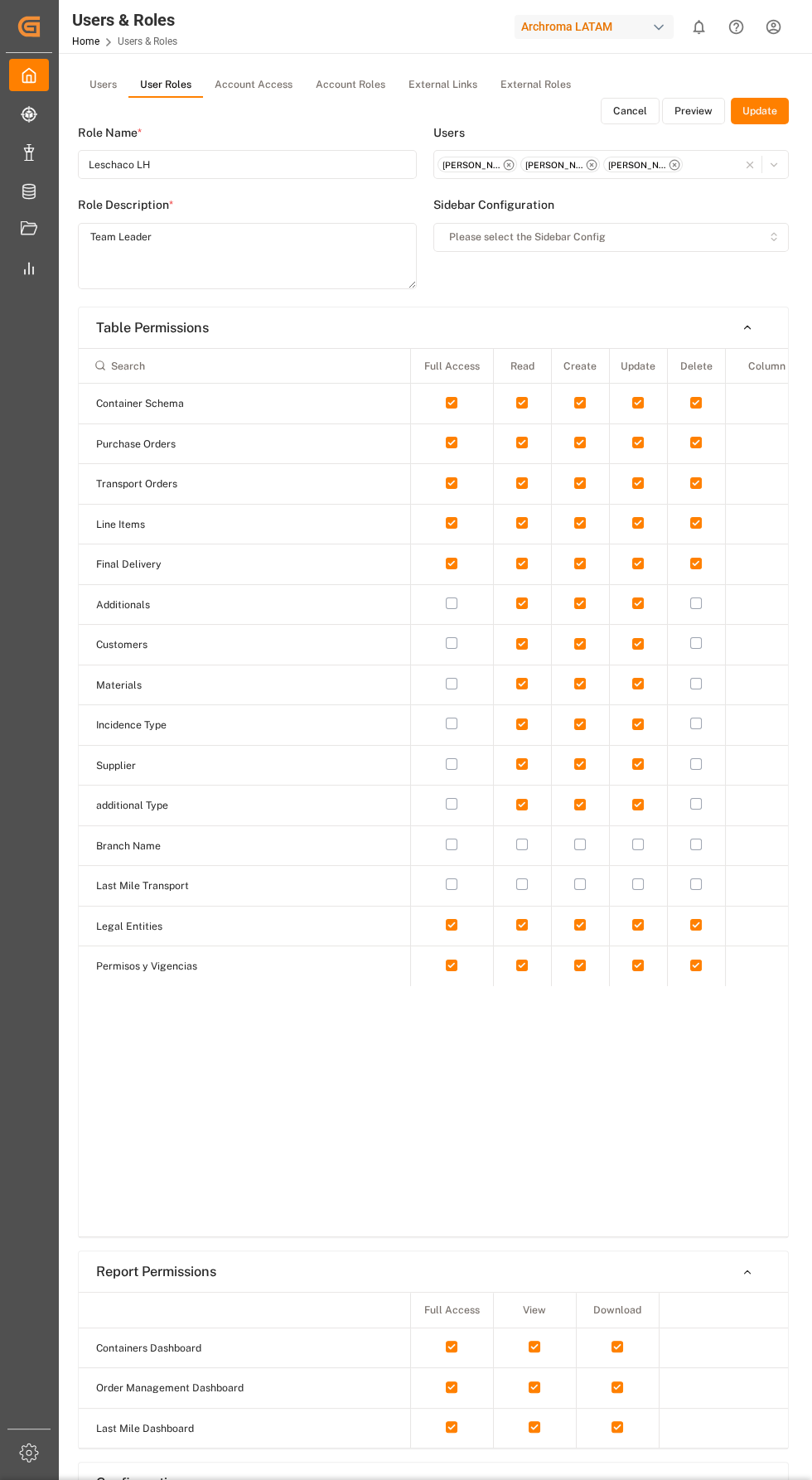
click at [623, 112] on button "Cancel" at bounding box center [630, 111] width 59 height 26
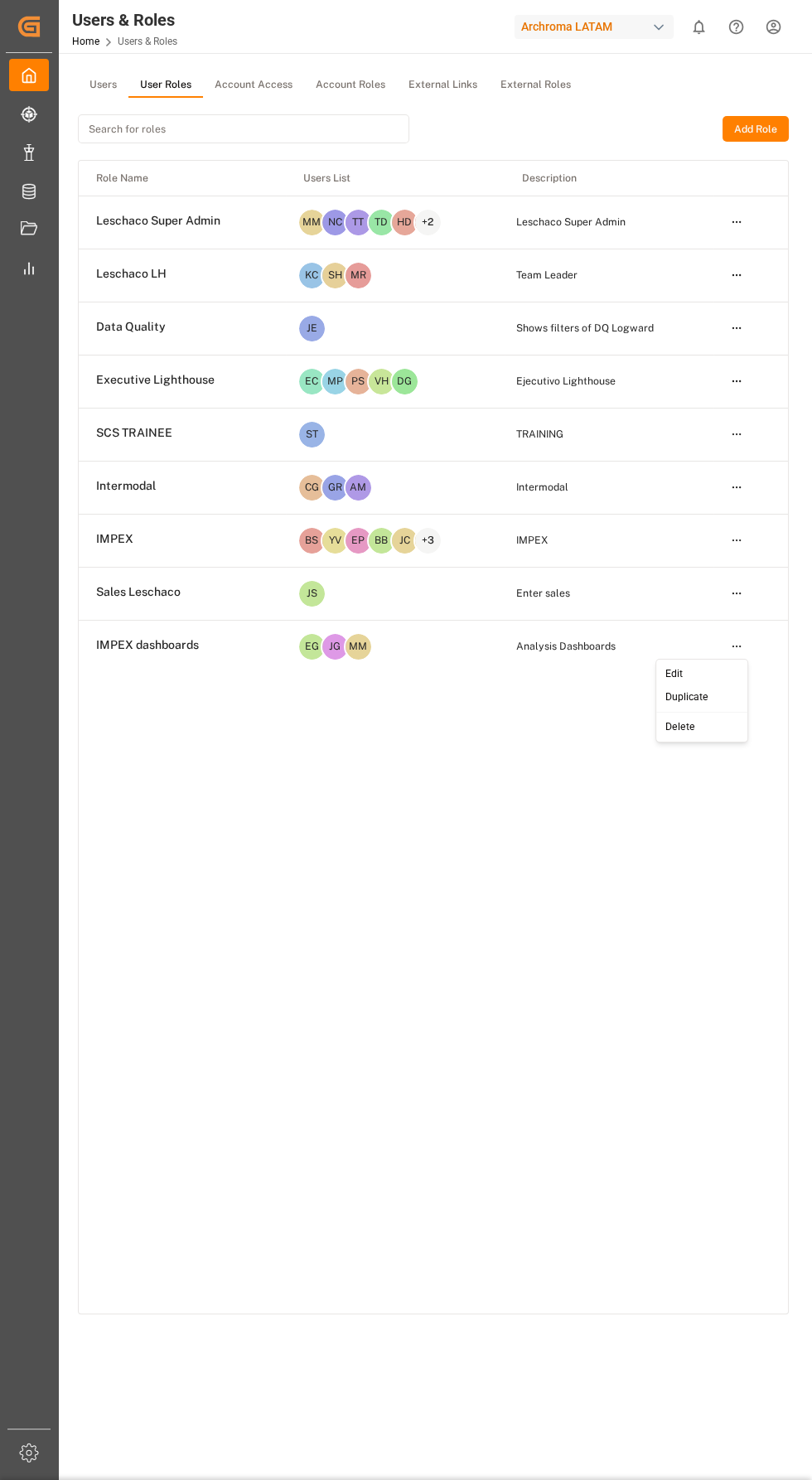
click at [738, 650] on html "Created by potrace 1.15, written by [PERSON_NAME] [DATE]-[DATE] Created by potr…" at bounding box center [406, 740] width 812 height 1480
click at [737, 671] on div "Edit" at bounding box center [701, 674] width 85 height 23
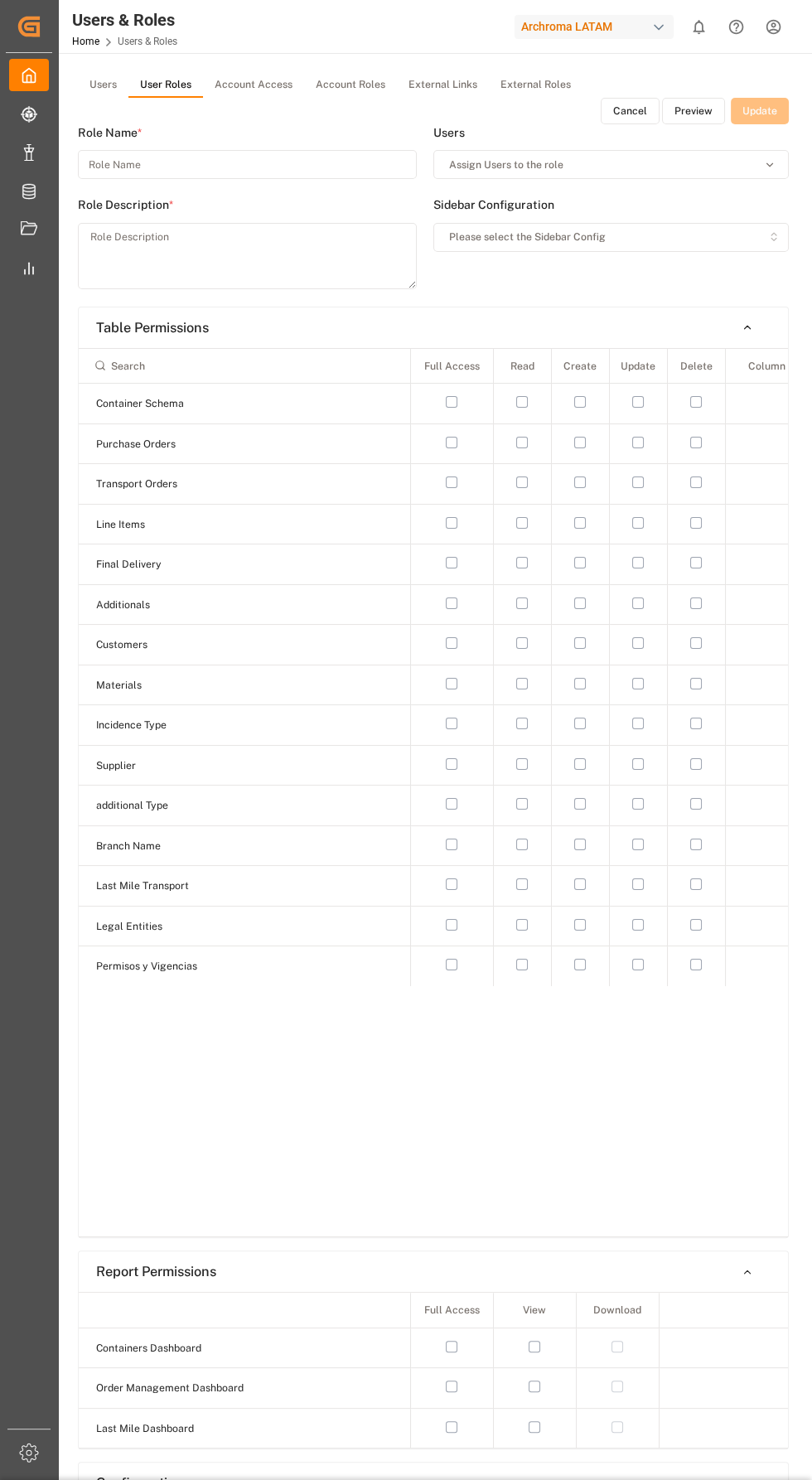
type input "IMPEX dashboards"
type textarea "Analysis Dashboards"
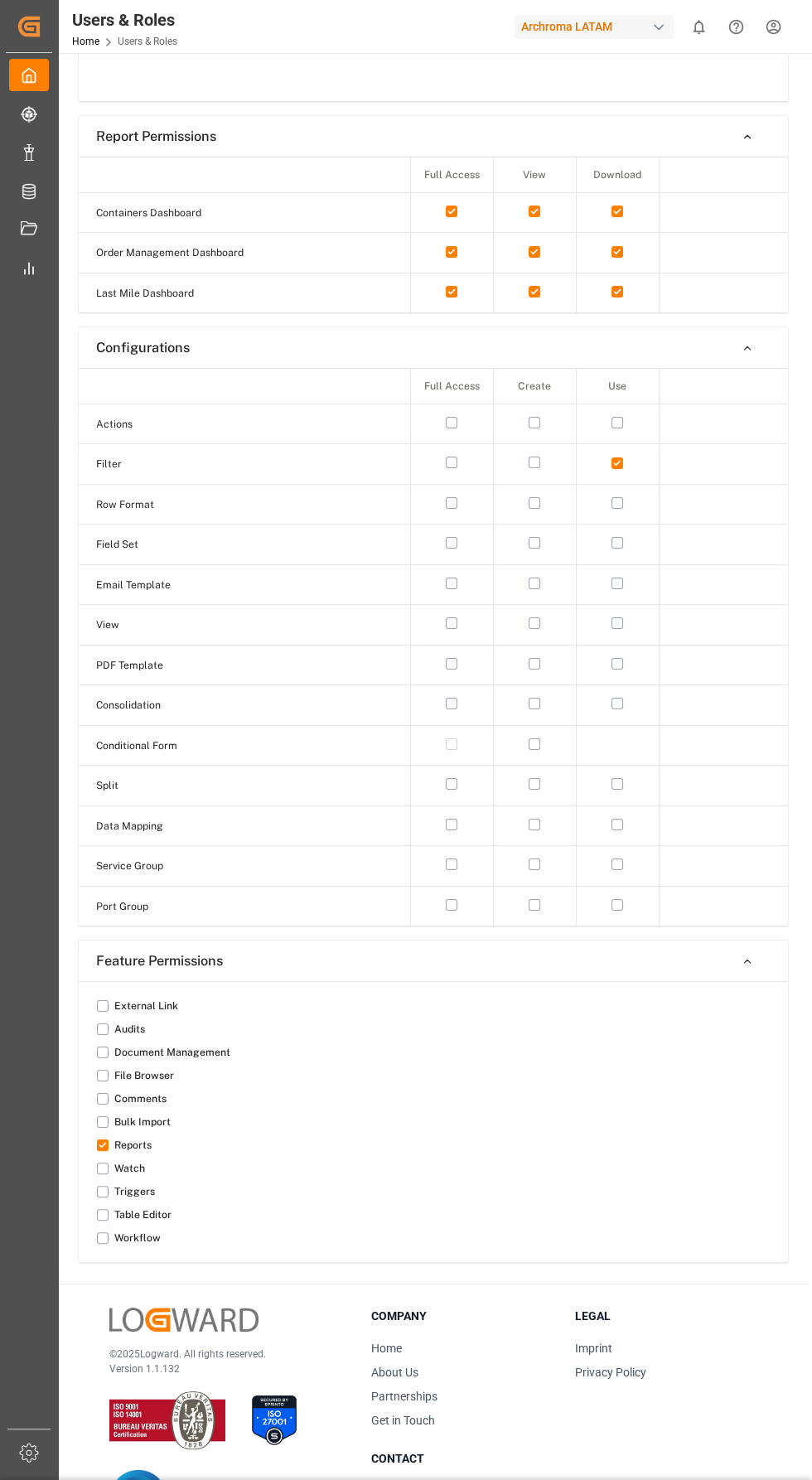
scroll to position [1143, 0]
